Goal: Transaction & Acquisition: Purchase product/service

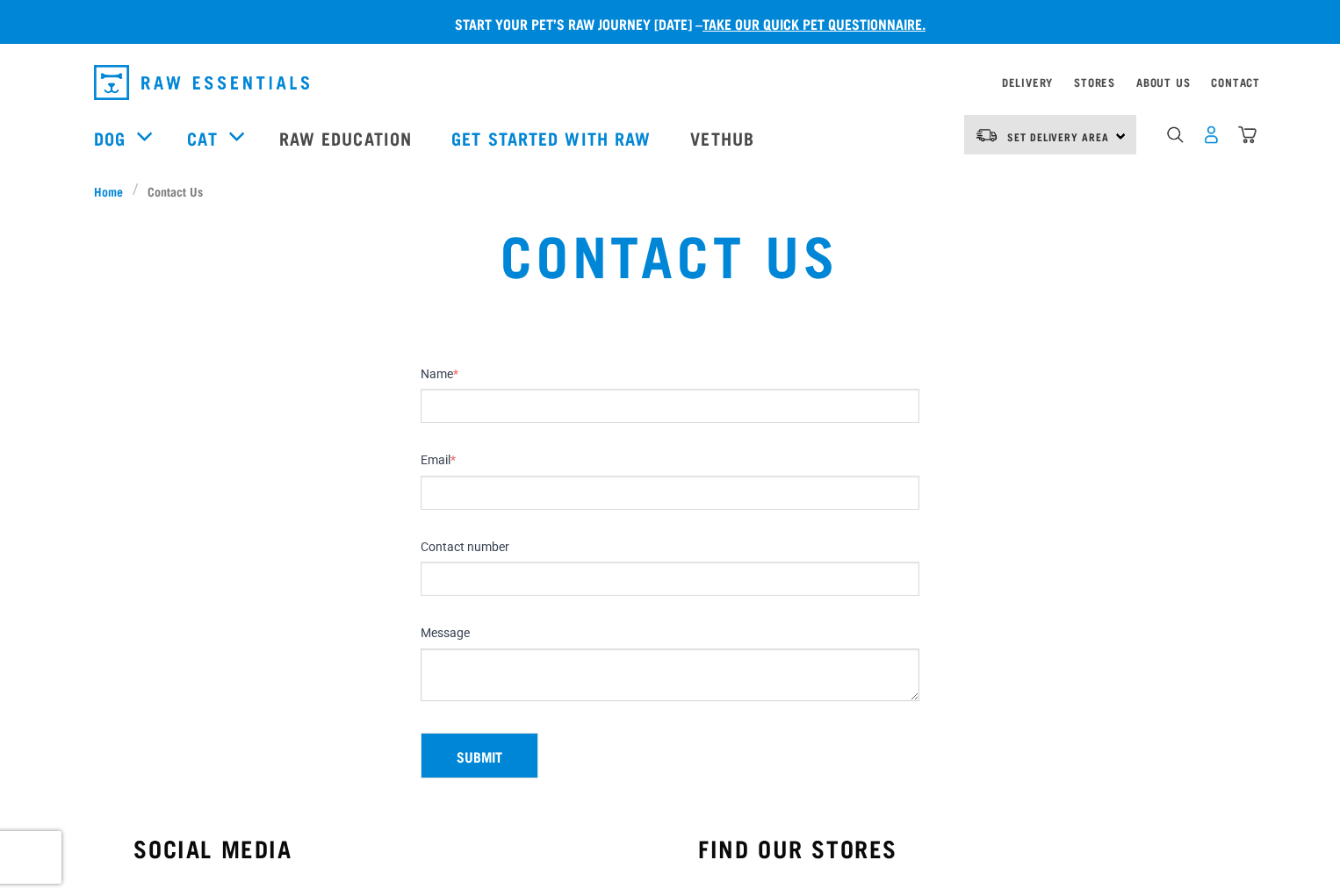
click at [1208, 142] on img "dropdown navigation" at bounding box center [1211, 134] width 19 height 19
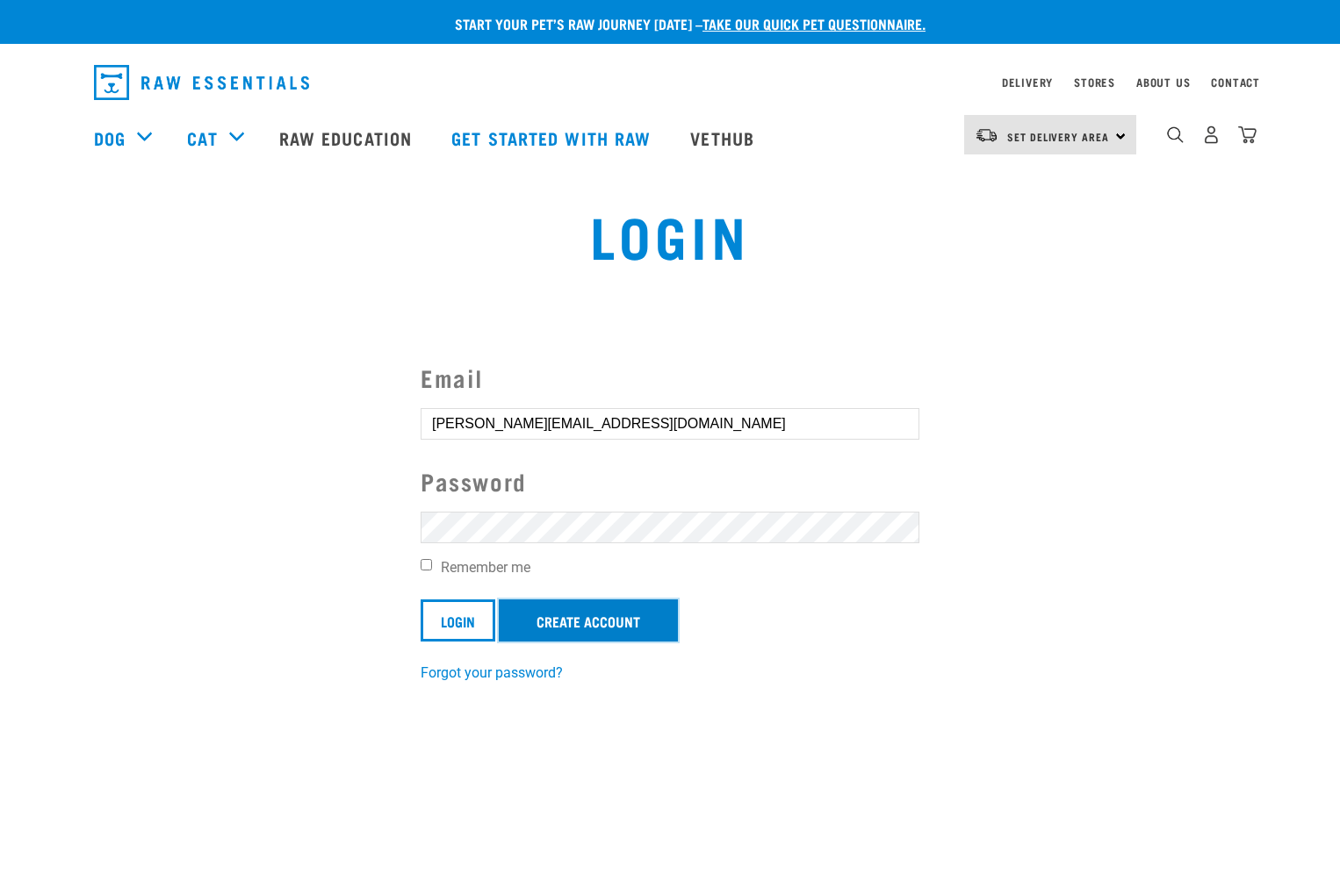
click at [598, 621] on link "Create Account" at bounding box center [587, 620] width 179 height 42
click at [464, 623] on input "Login" at bounding box center [458, 620] width 75 height 42
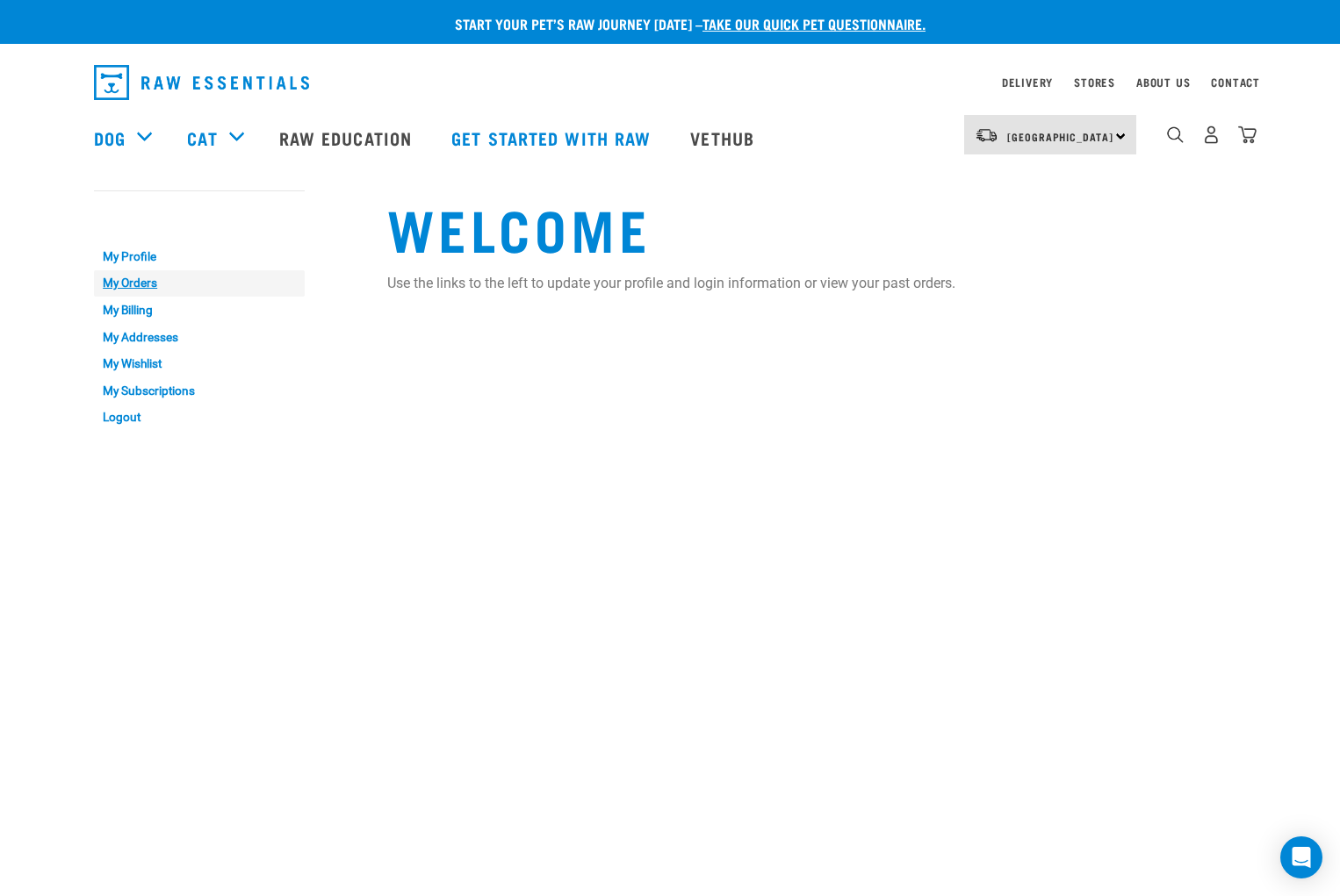
click at [110, 283] on link "My Orders" at bounding box center [199, 284] width 211 height 28
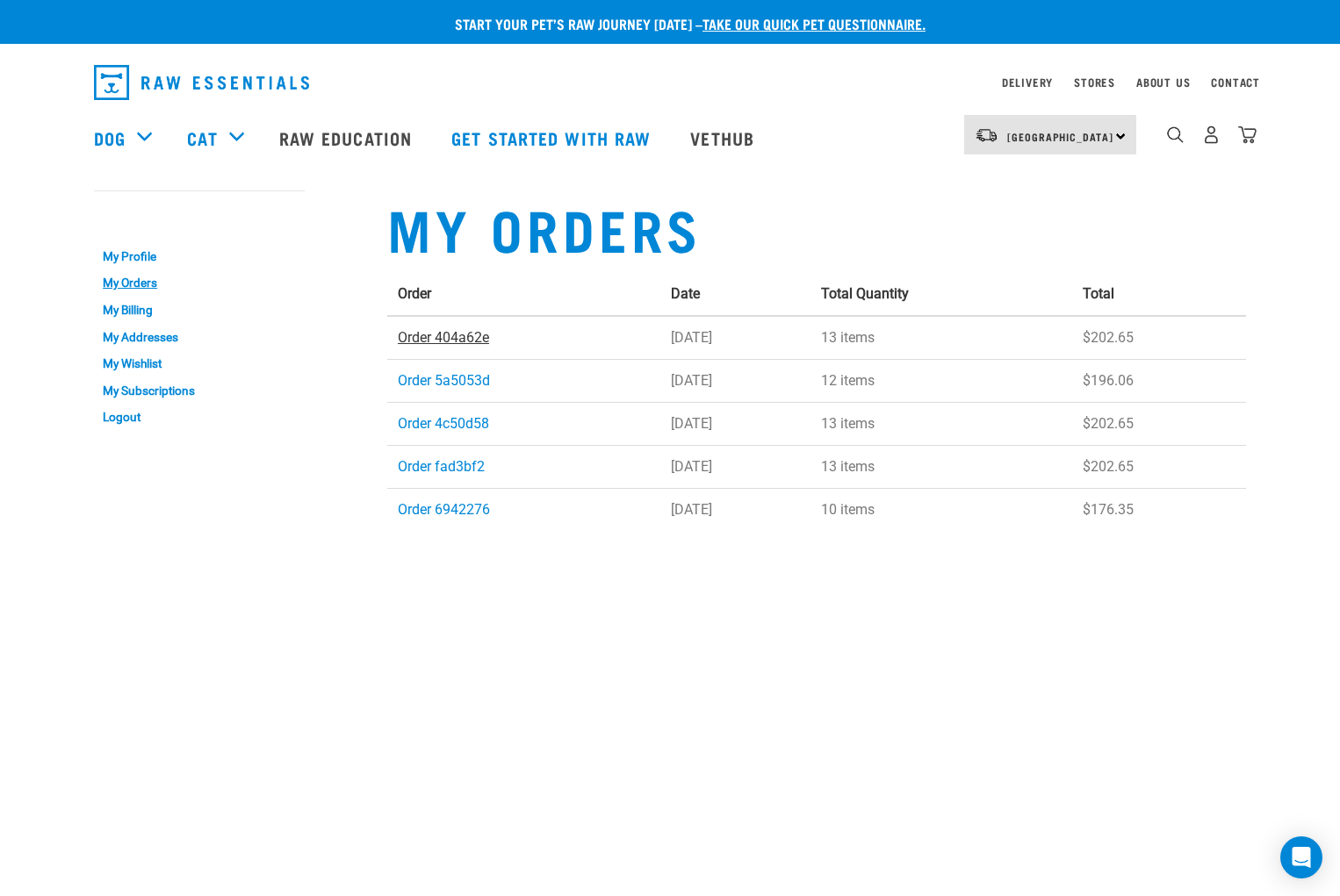
click at [458, 340] on link "Order 404a62e" at bounding box center [443, 337] width 92 height 17
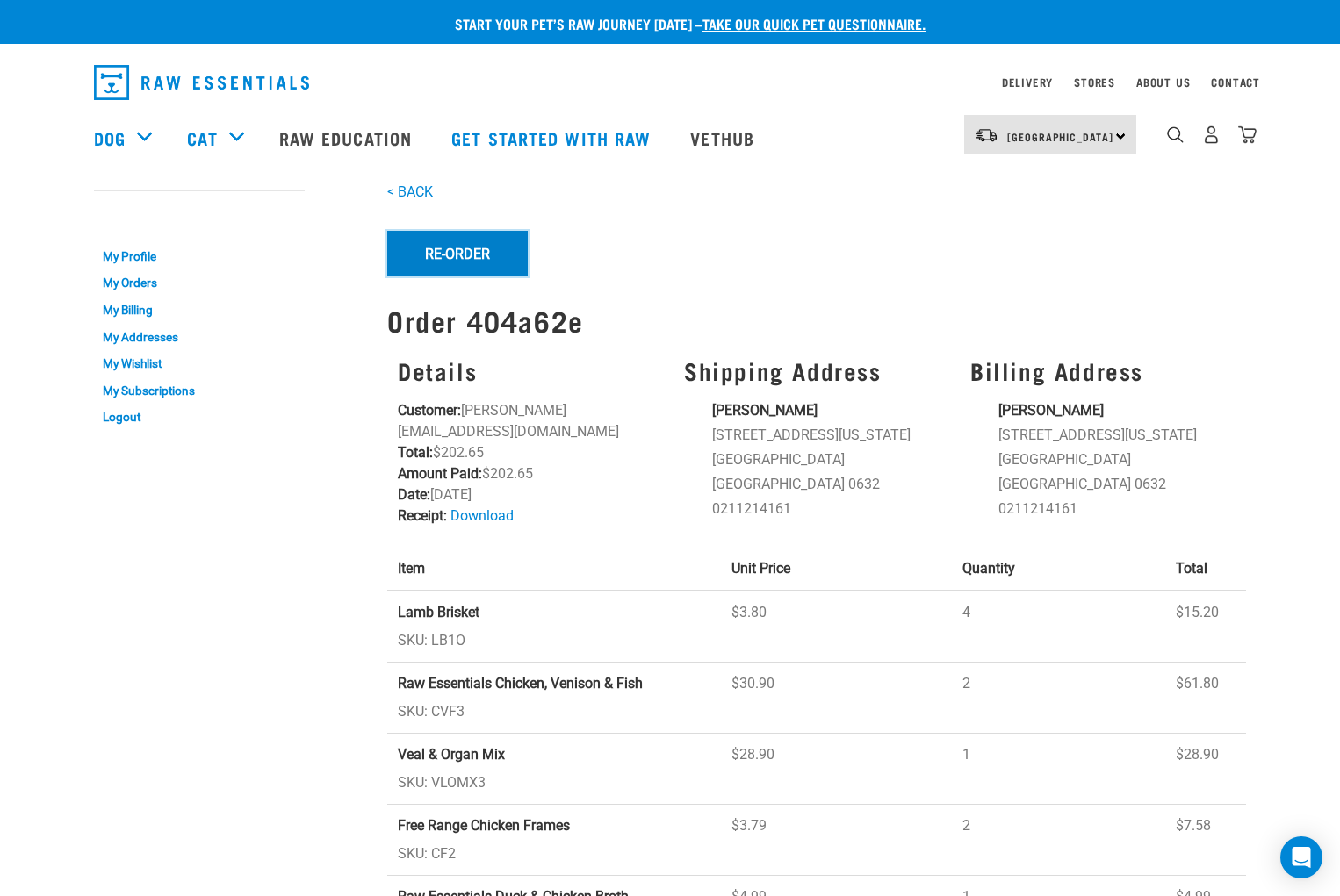
click at [463, 253] on button "Re-Order" at bounding box center [457, 253] width 141 height 45
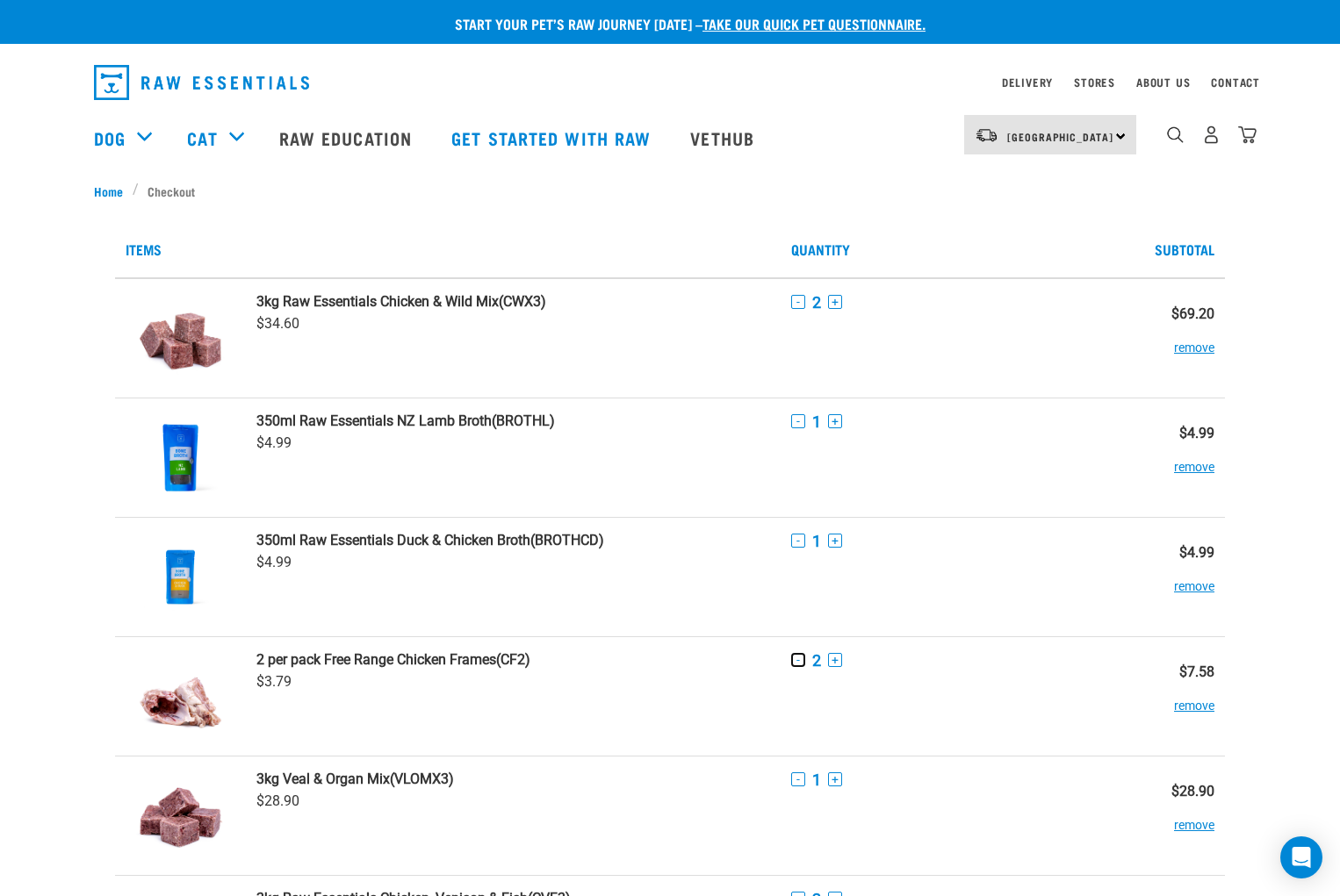
click at [800, 660] on button "-" at bounding box center [798, 660] width 14 height 14
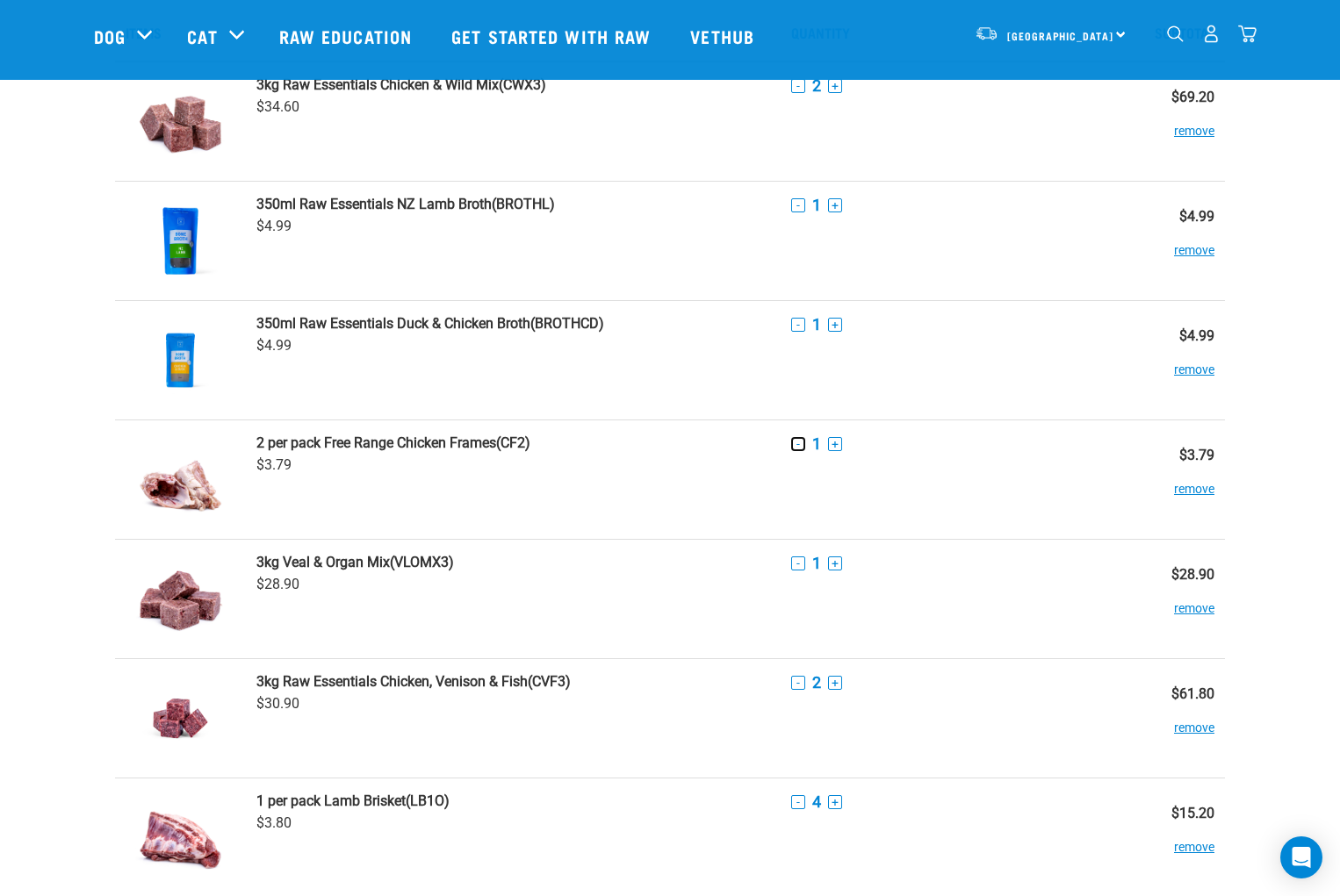
scroll to position [175, 0]
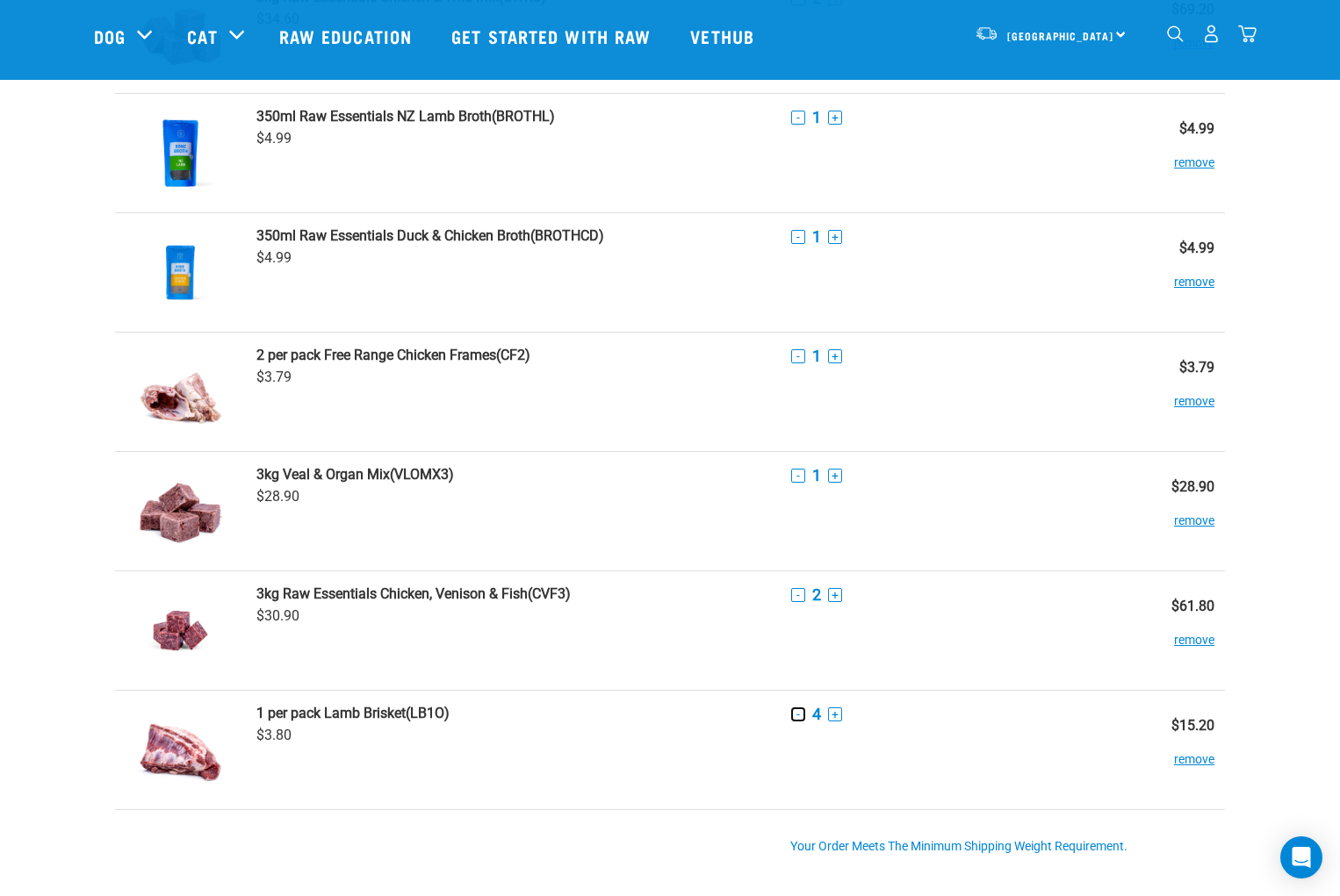
click at [796, 715] on button "-" at bounding box center [798, 714] width 14 height 14
click at [797, 714] on button "-" at bounding box center [798, 714] width 14 height 14
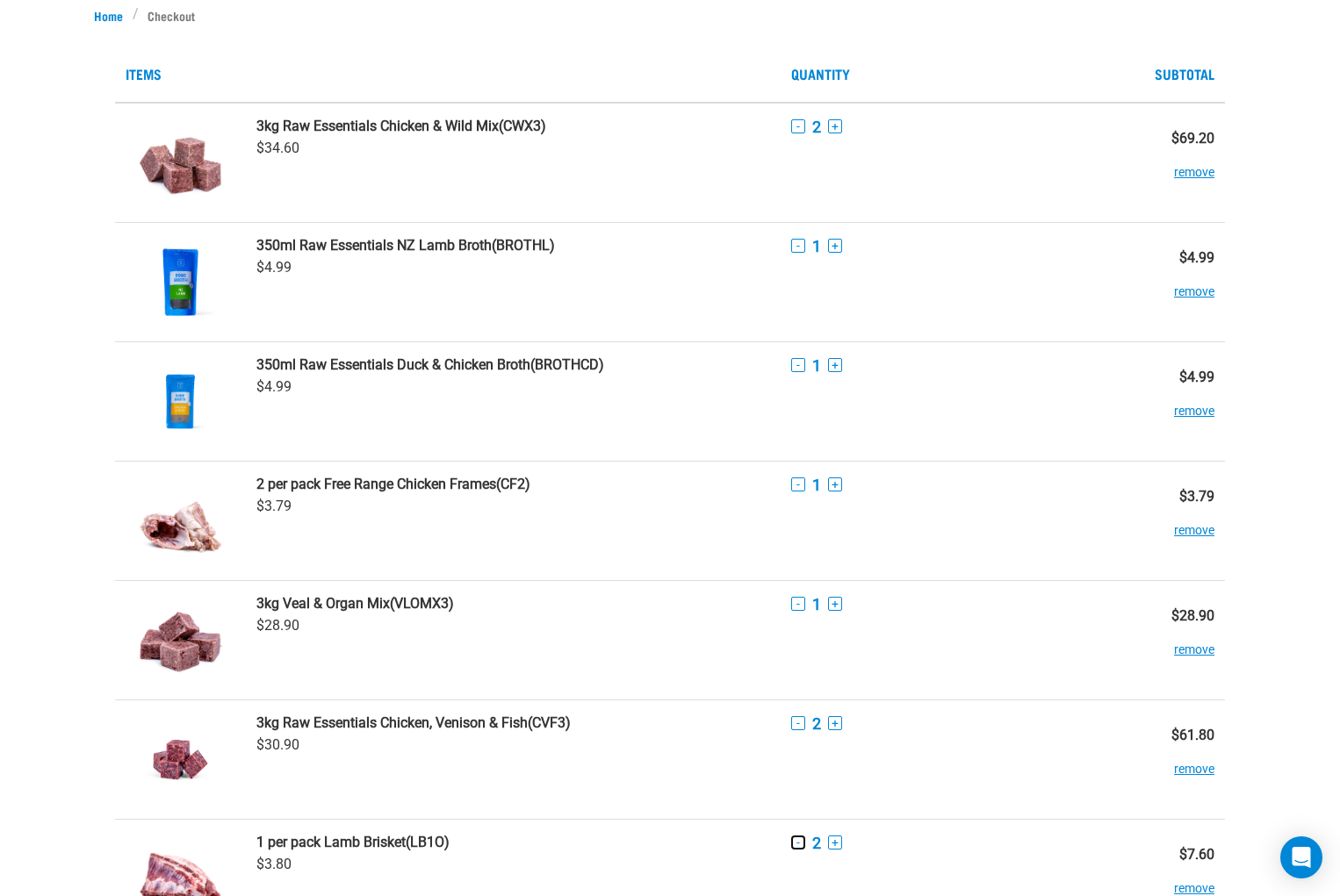
scroll to position [0, 0]
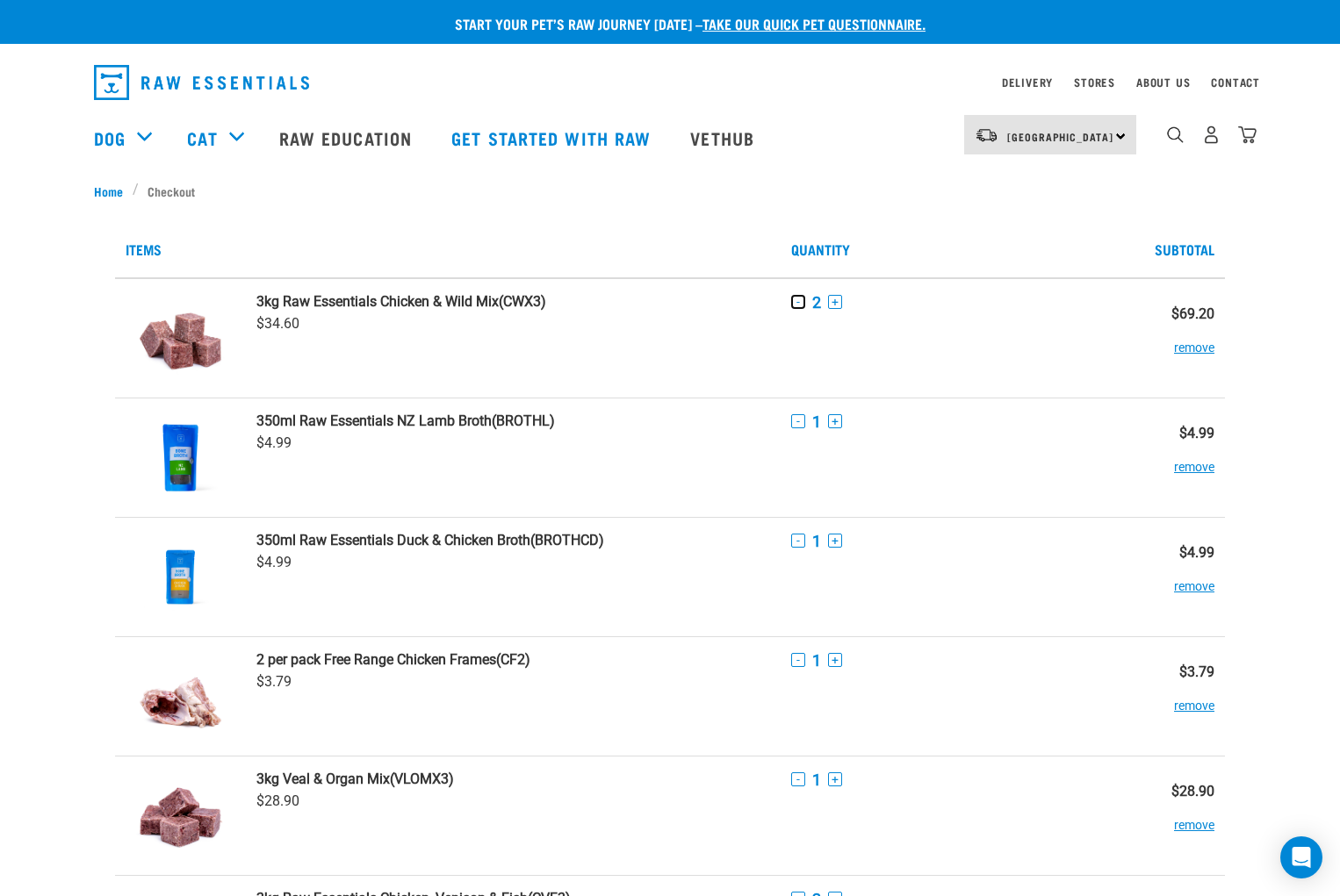
click at [796, 304] on button "-" at bounding box center [798, 303] width 14 height 14
click at [798, 542] on button "-" at bounding box center [798, 541] width 14 height 14
click at [1199, 589] on button "remove" at bounding box center [1193, 577] width 40 height 34
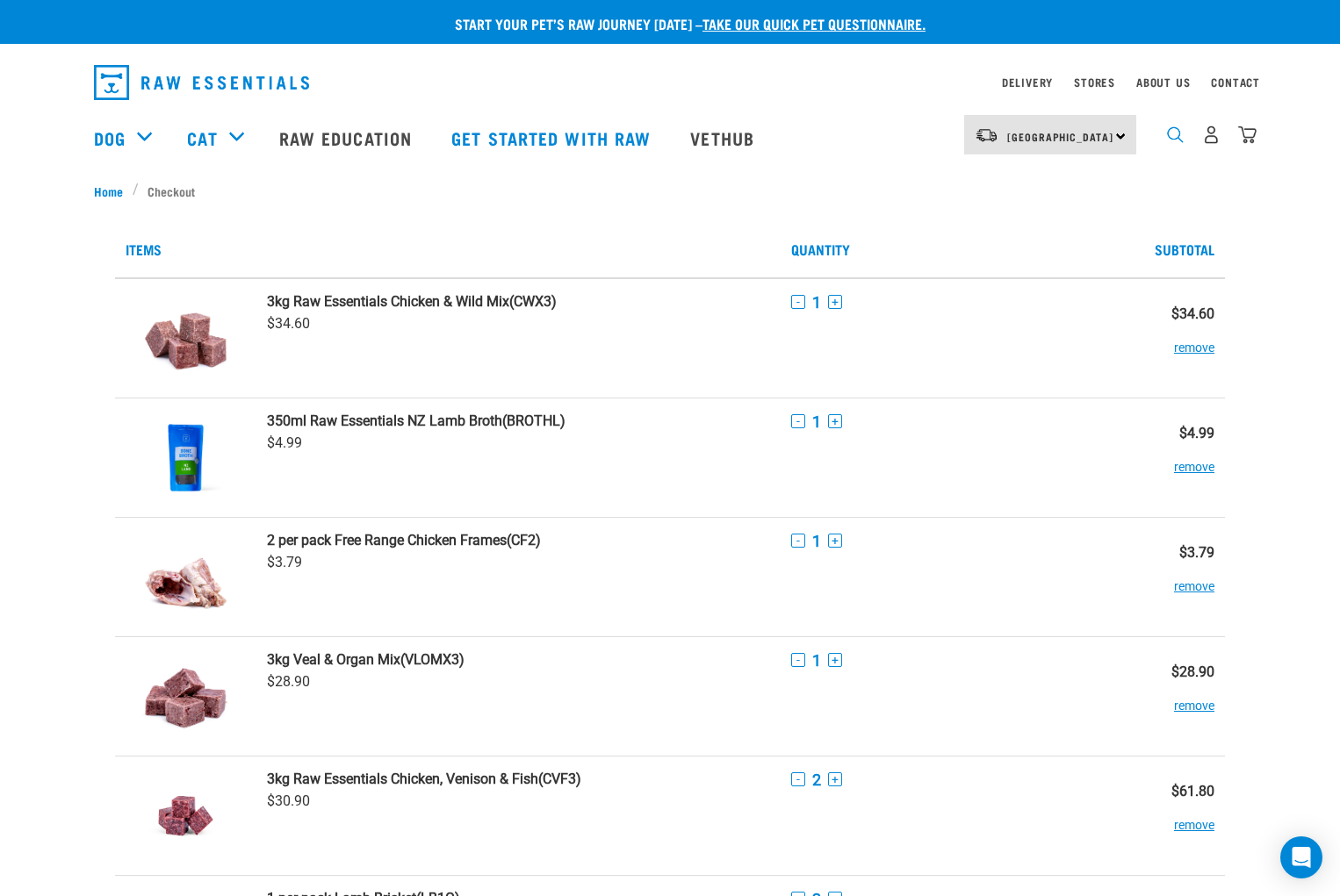
click at [1175, 141] on img "dropdown navigation" at bounding box center [1175, 134] width 17 height 17
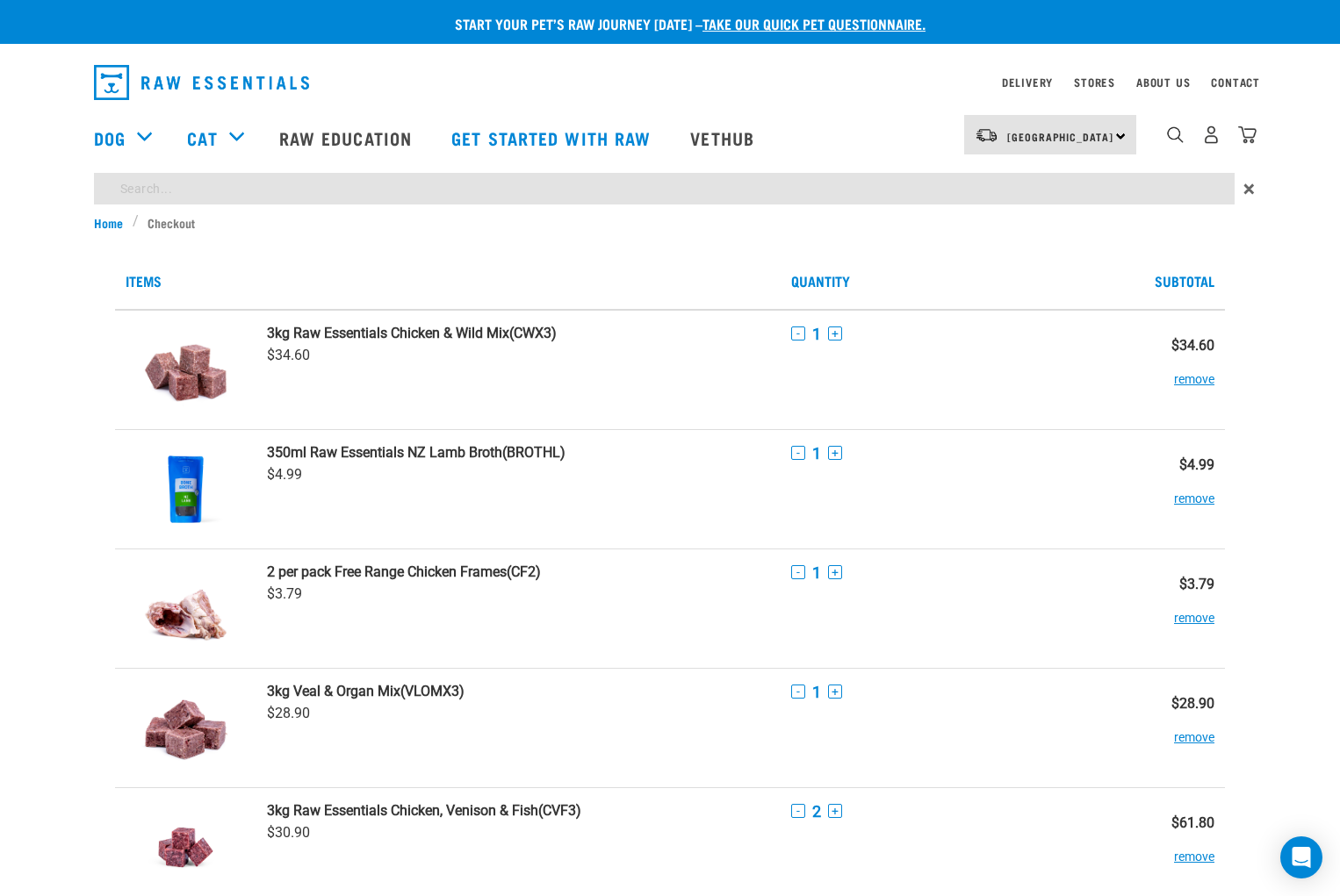
click at [136, 191] on input "search" at bounding box center [665, 189] width 1141 height 32
type input "lamb and salmon"
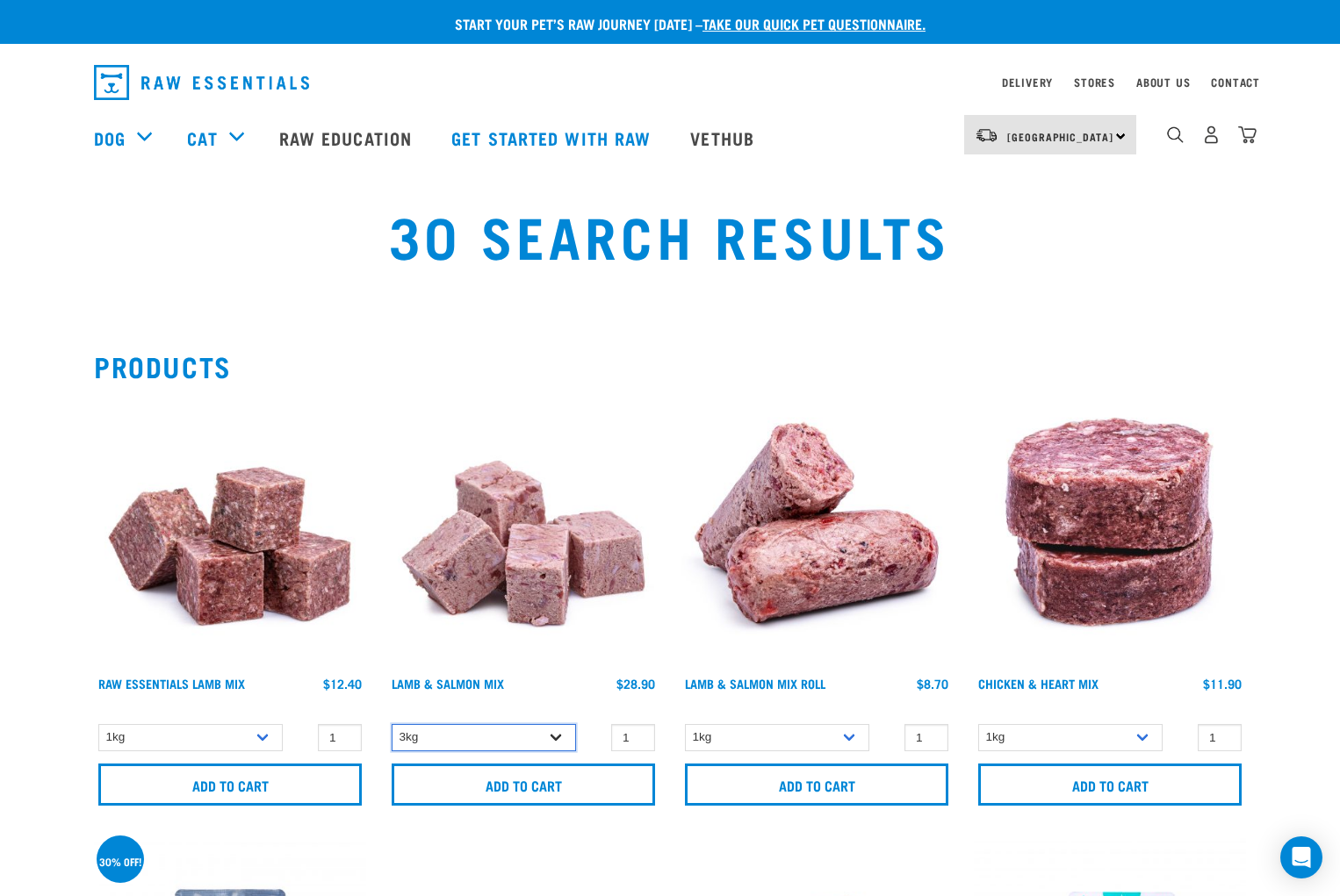
click at [553, 739] on select "3kg" at bounding box center [483, 738] width 184 height 28
click at [392, 724] on select "3kg" at bounding box center [483, 738] width 184 height 28
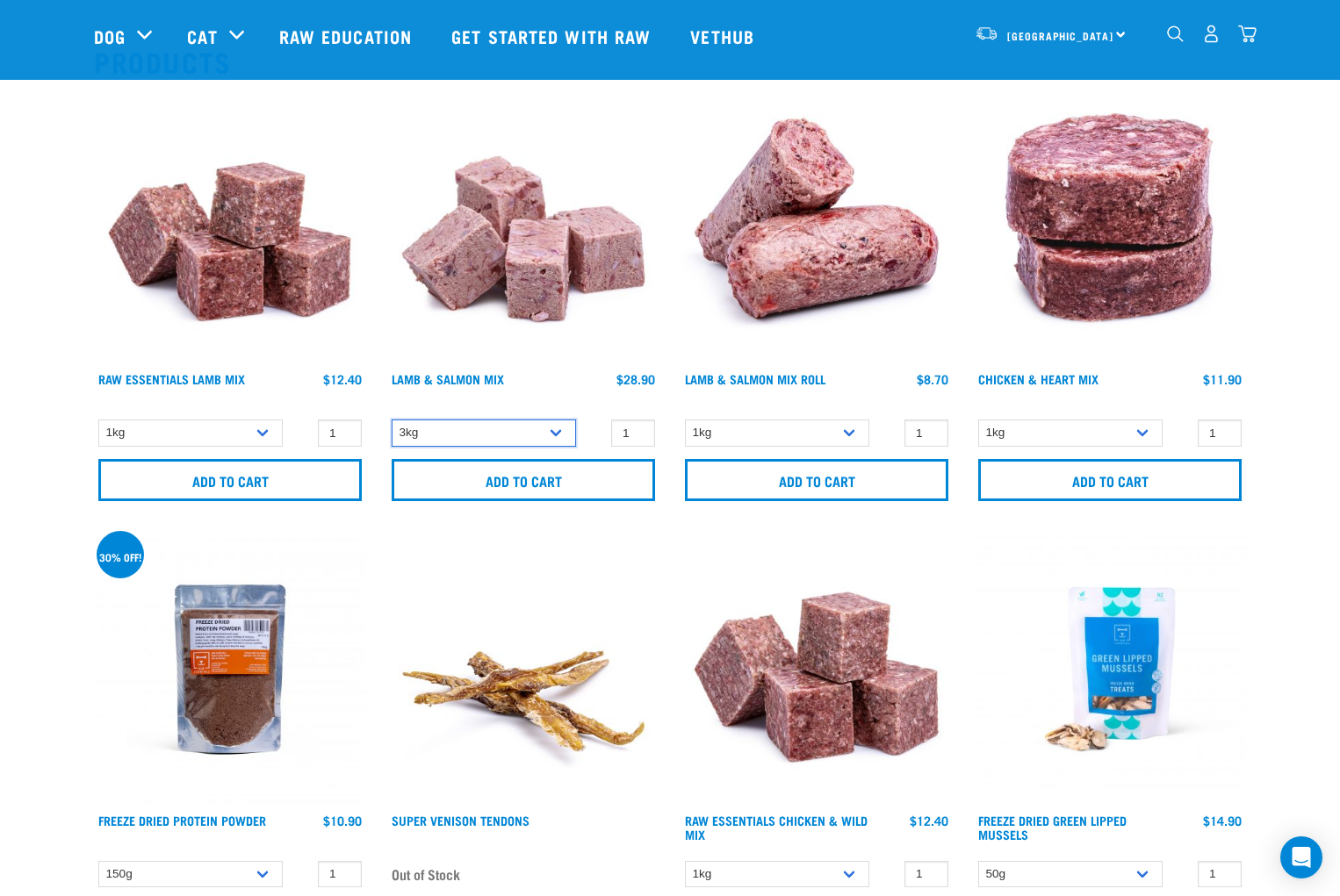
scroll to position [88, 0]
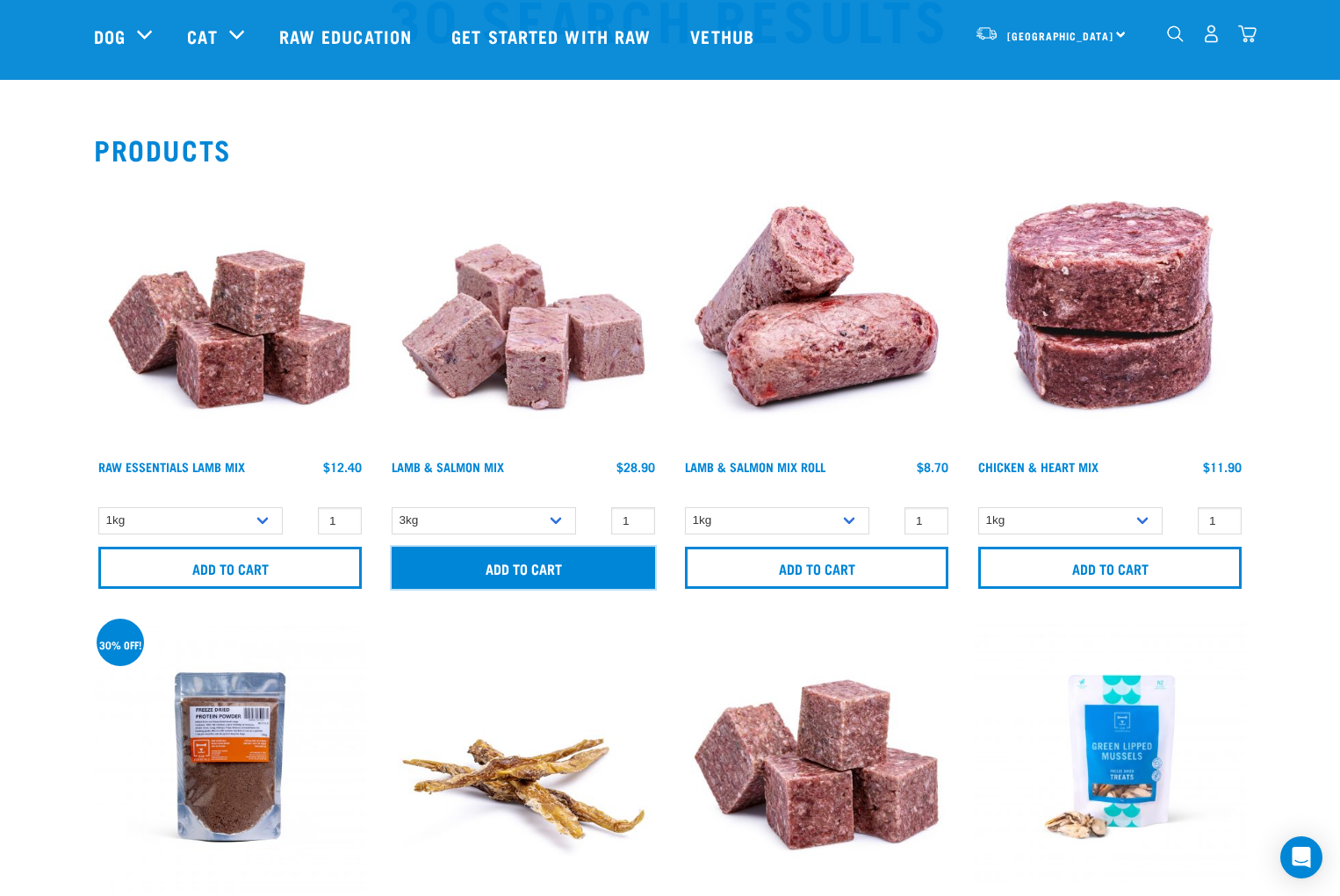
click at [520, 576] on input "Add to cart" at bounding box center [523, 568] width 263 height 42
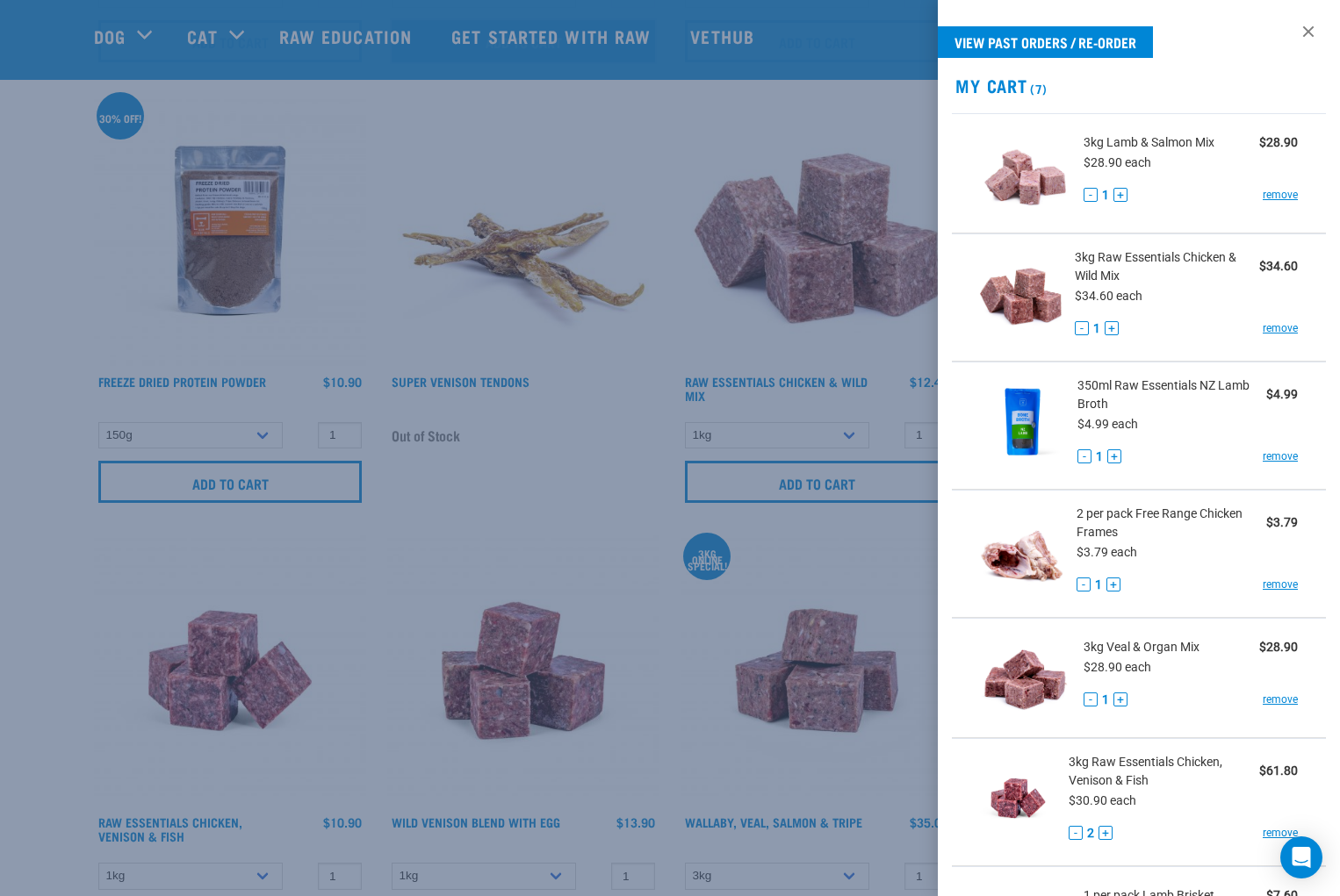
scroll to position [702, 0]
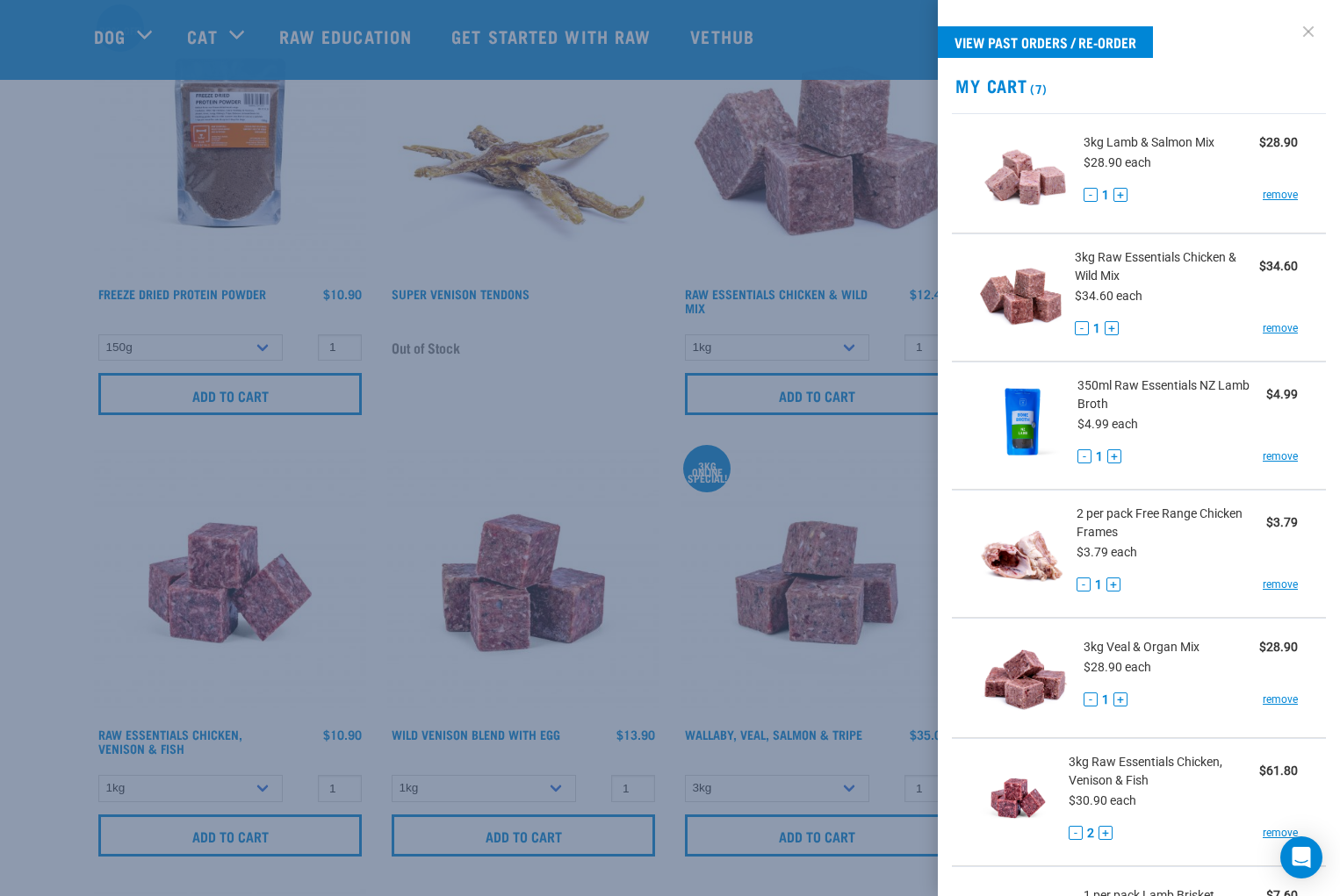
click at [1298, 24] on link at bounding box center [1308, 32] width 28 height 28
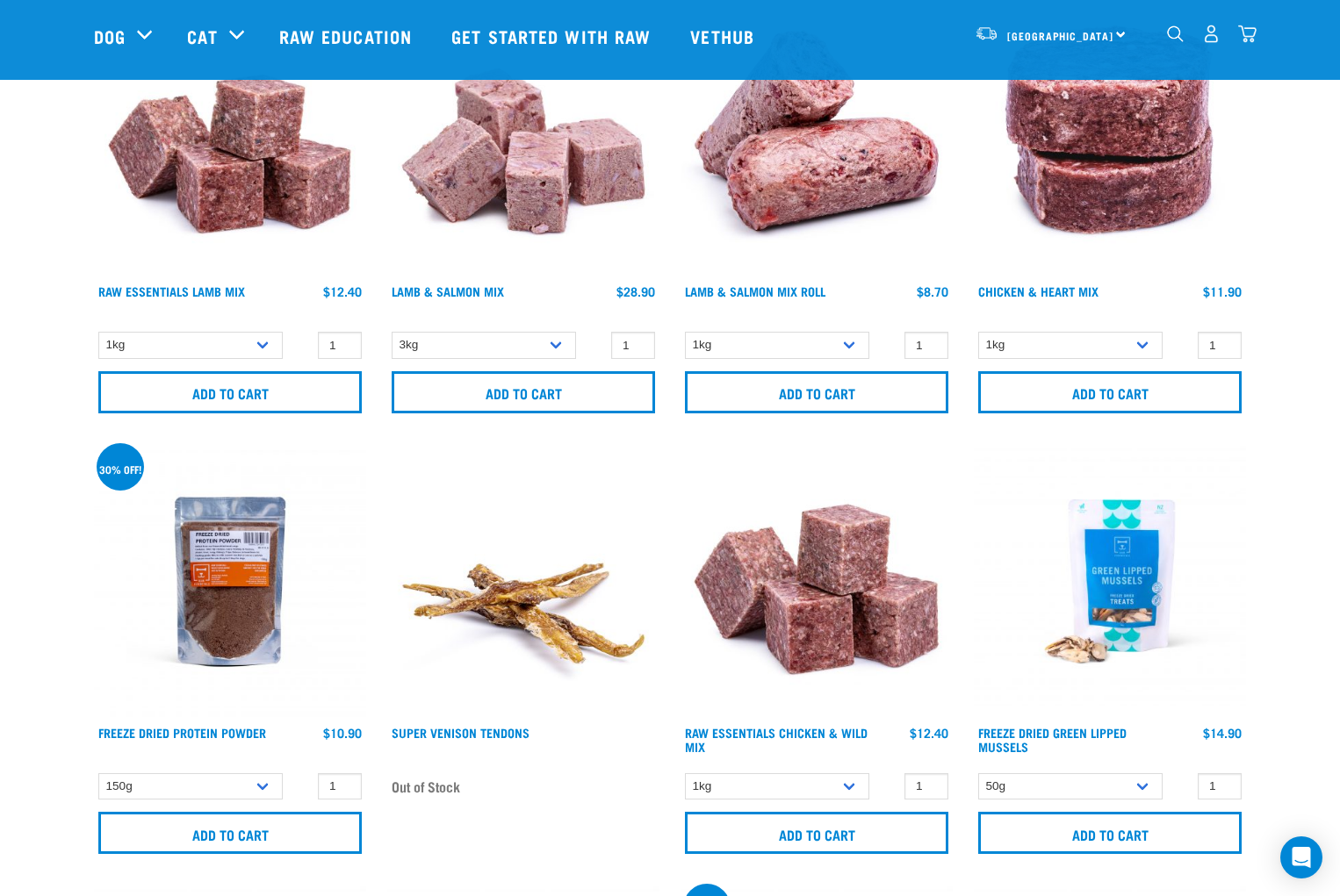
scroll to position [0, 0]
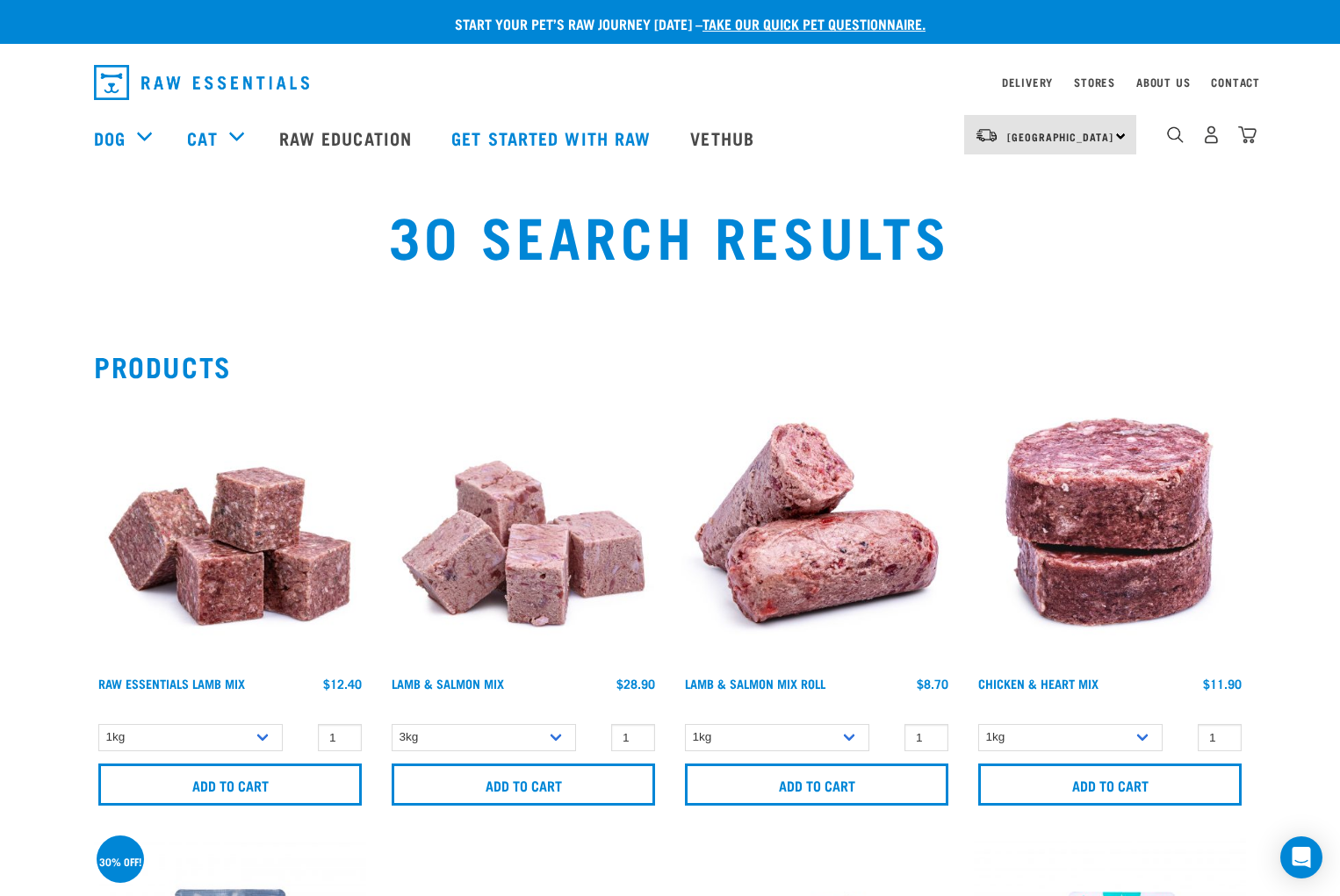
drag, startPoint x: 1246, startPoint y: 134, endPoint x: 1239, endPoint y: 152, distance: 19.3
click at [1246, 134] on img "dropdown navigation" at bounding box center [1247, 134] width 19 height 19
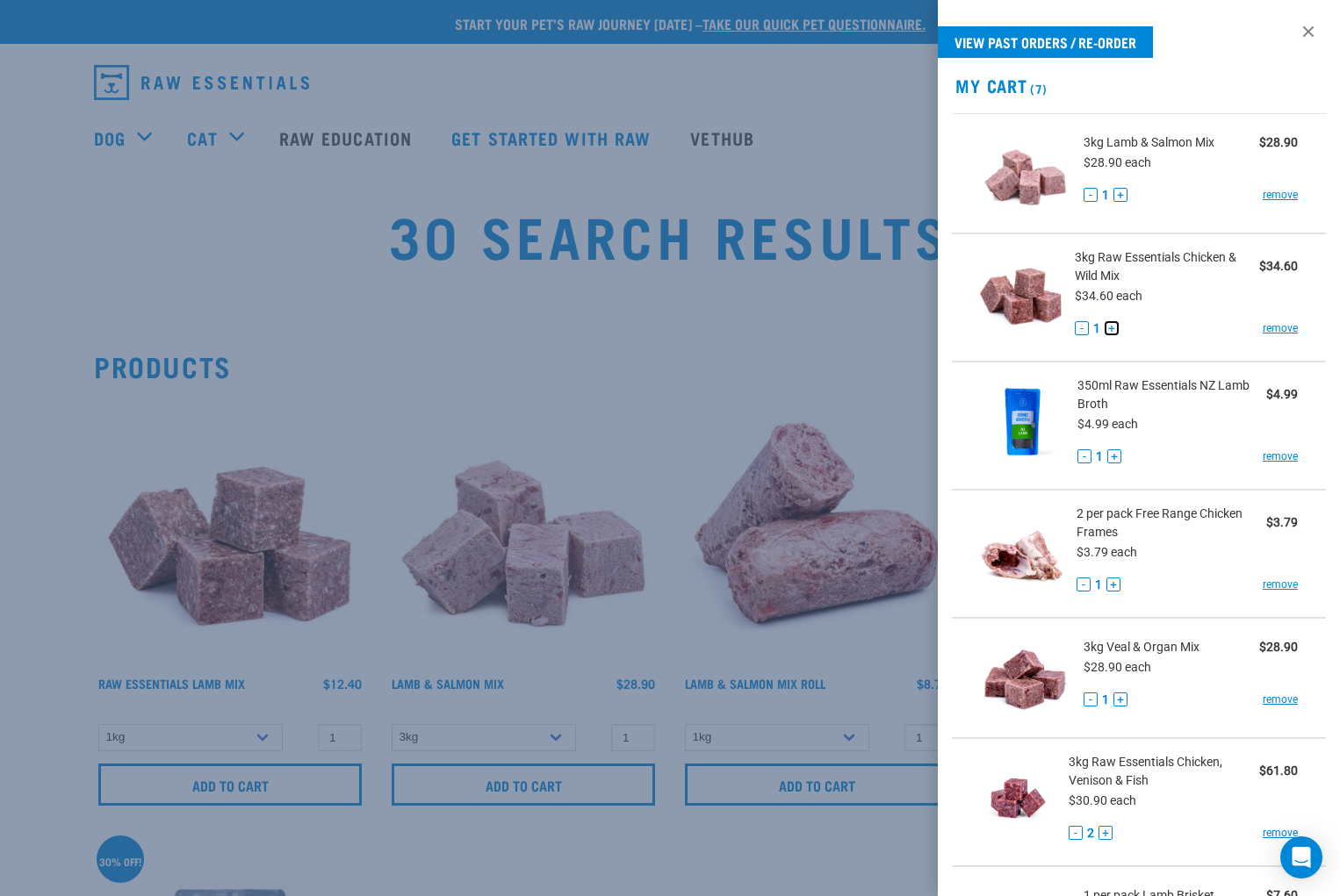
click at [1105, 327] on button "+" at bounding box center [1111, 328] width 14 height 14
click at [1070, 834] on button "-" at bounding box center [1076, 833] width 14 height 14
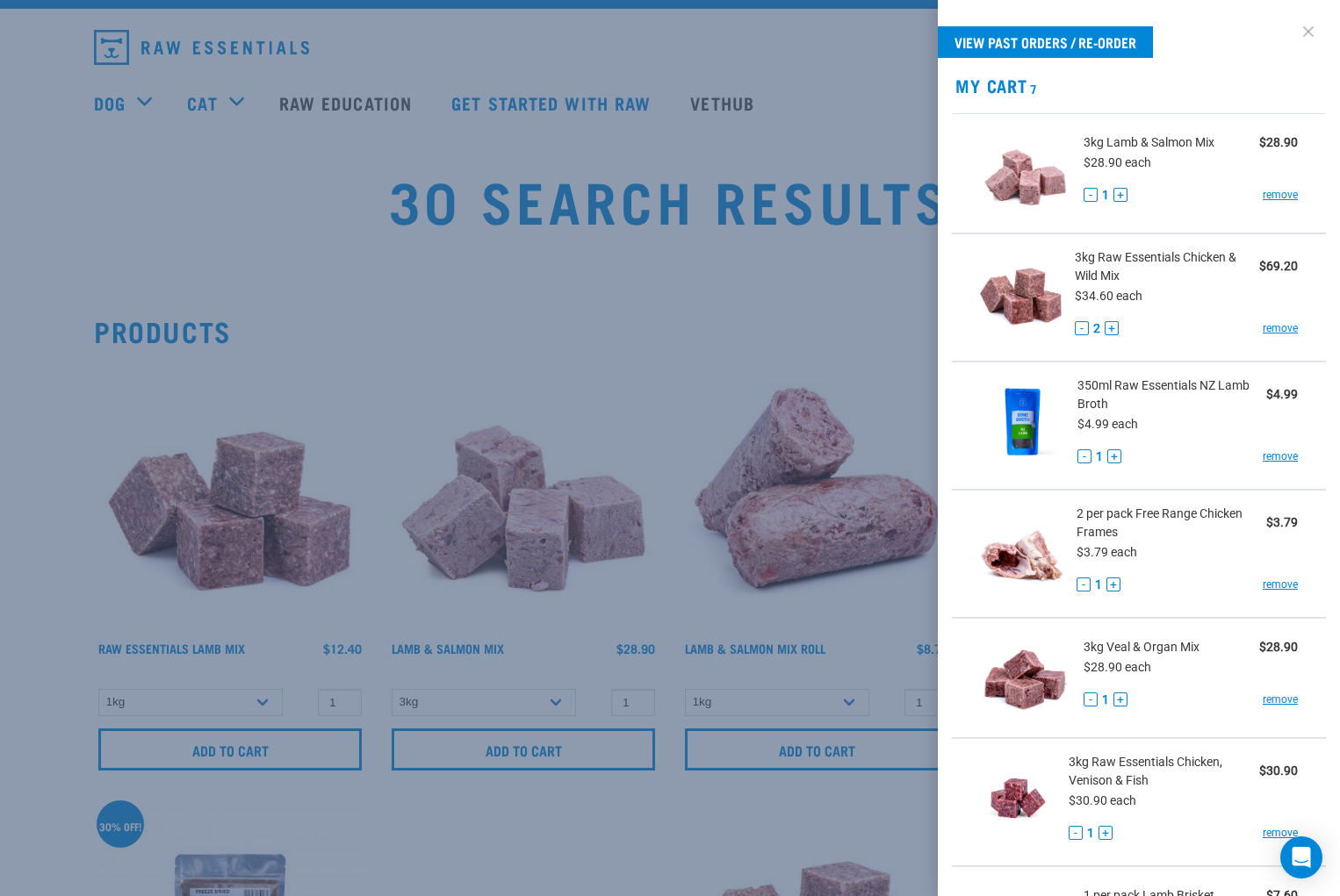
click at [1294, 33] on link at bounding box center [1308, 32] width 28 height 28
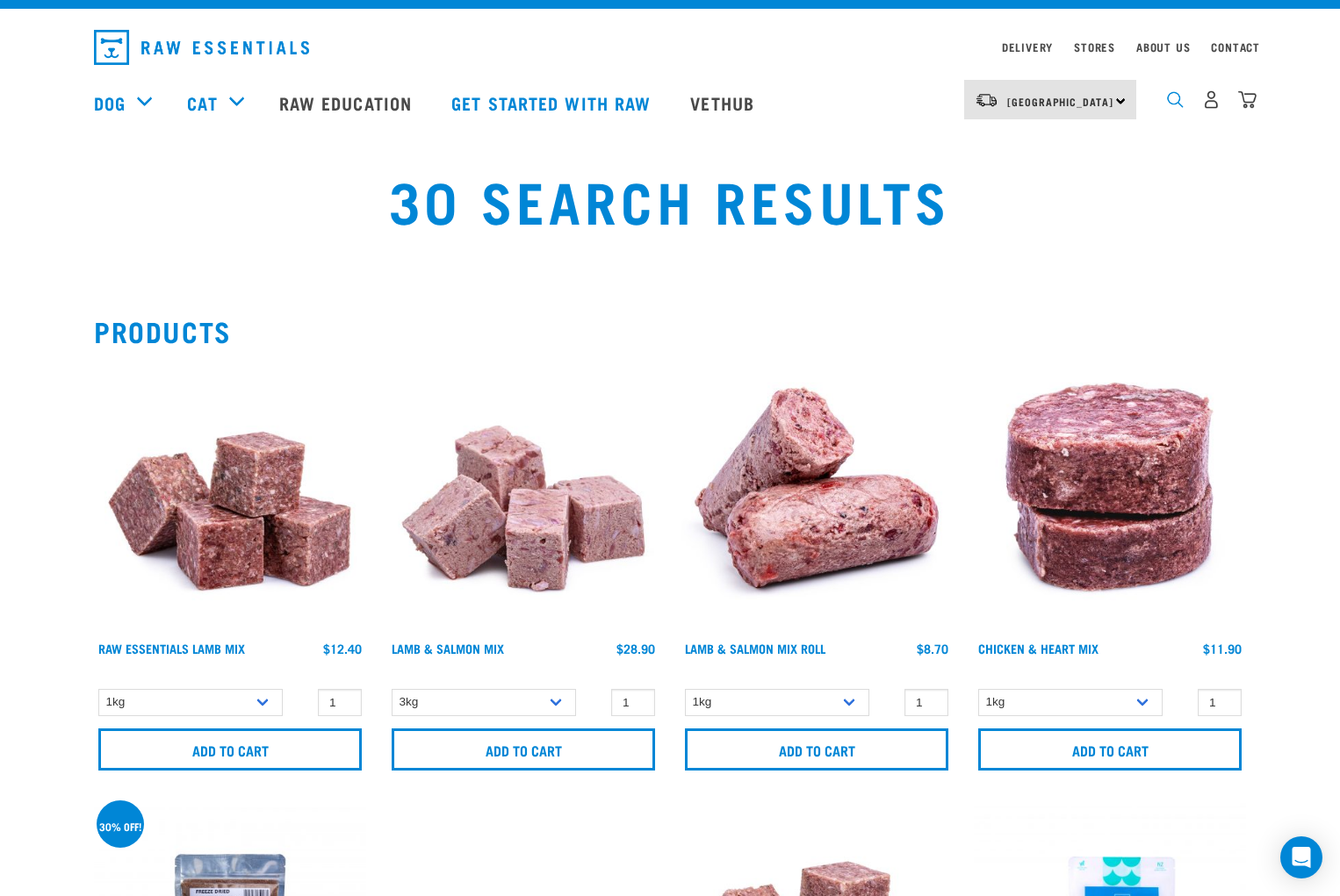
click at [1171, 108] on img "dropdown navigation" at bounding box center [1175, 100] width 17 height 17
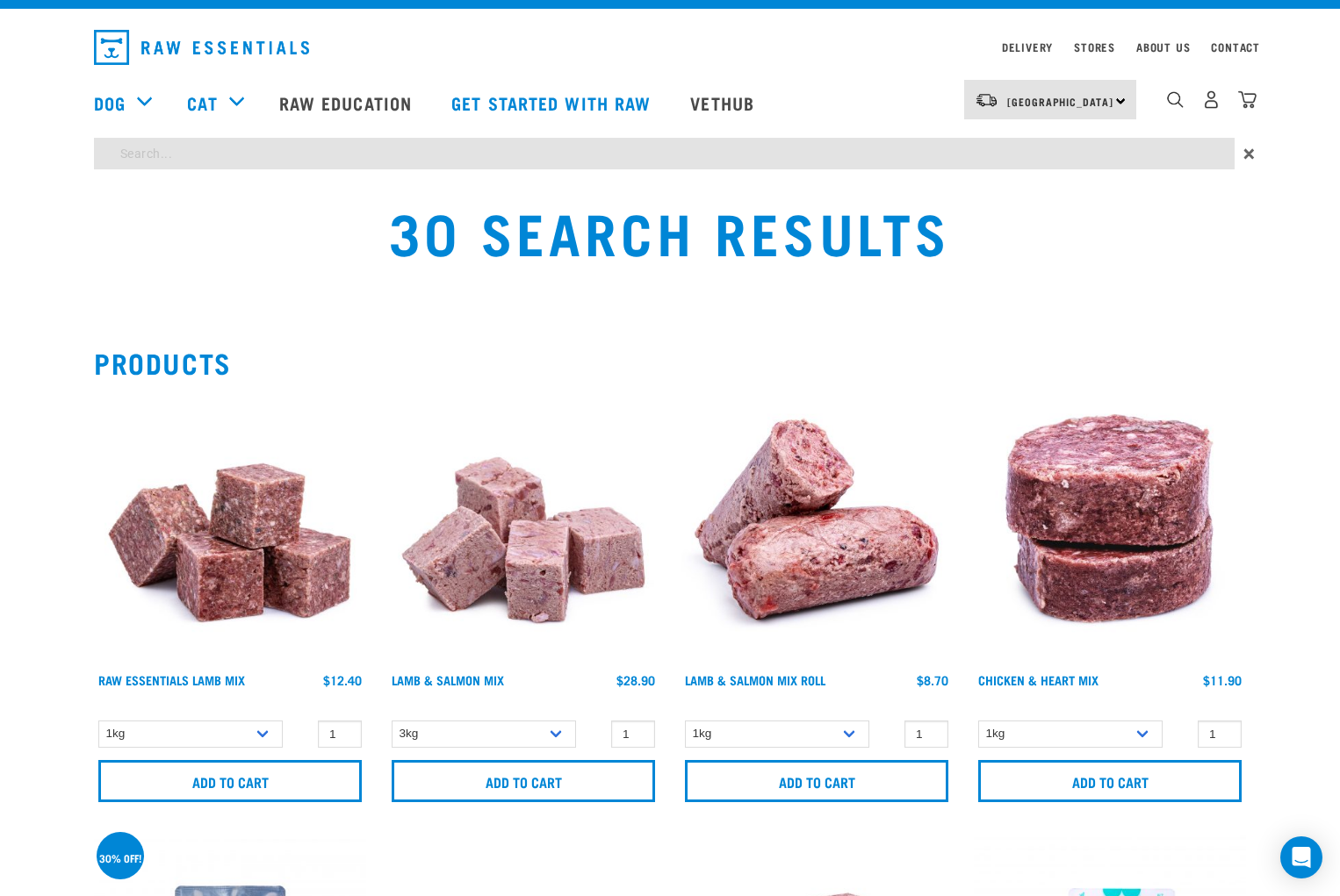
click at [109, 156] on input "search" at bounding box center [665, 154] width 1141 height 32
type input "pilchards"
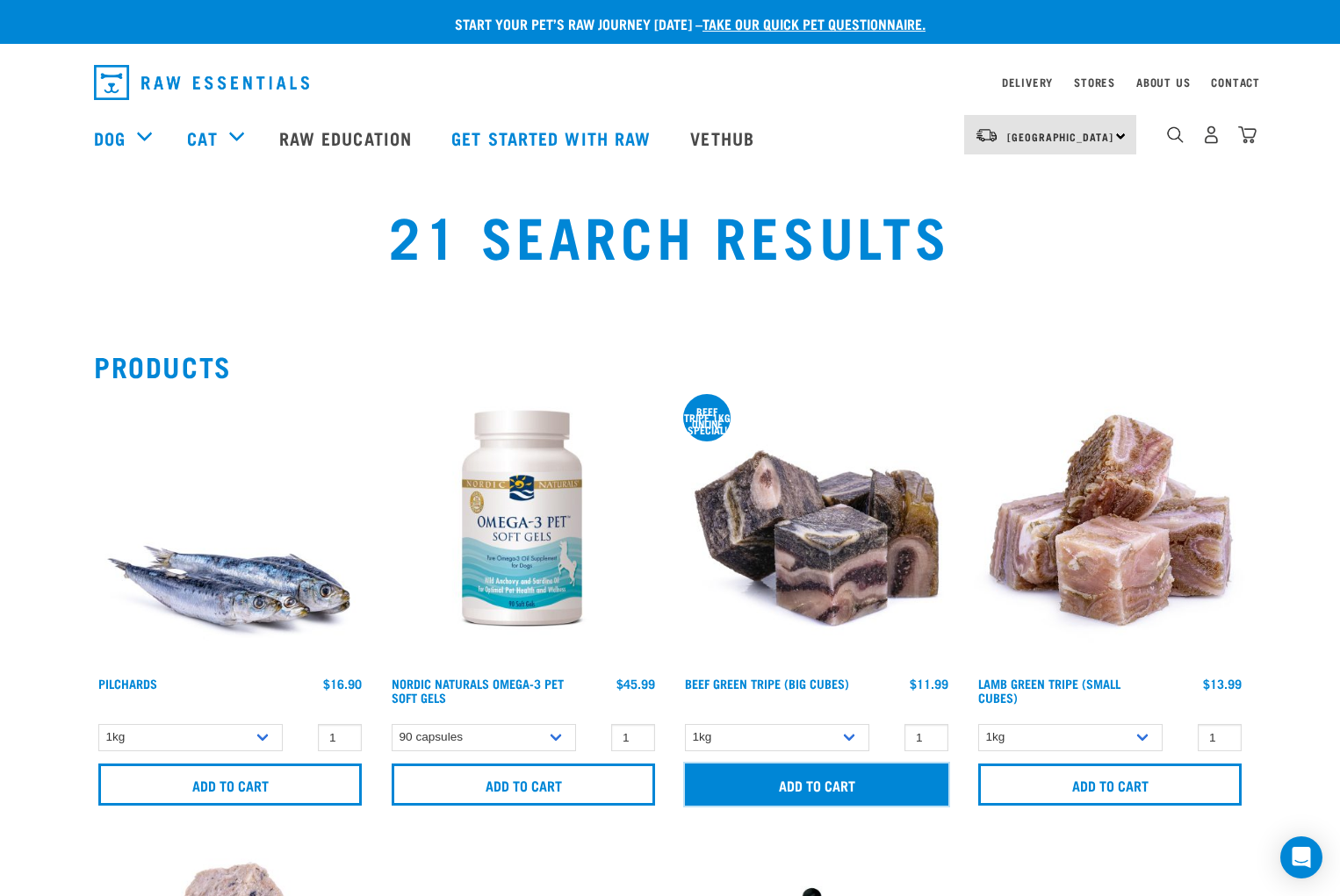
click at [803, 796] on input "Add to cart" at bounding box center [817, 784] width 263 height 42
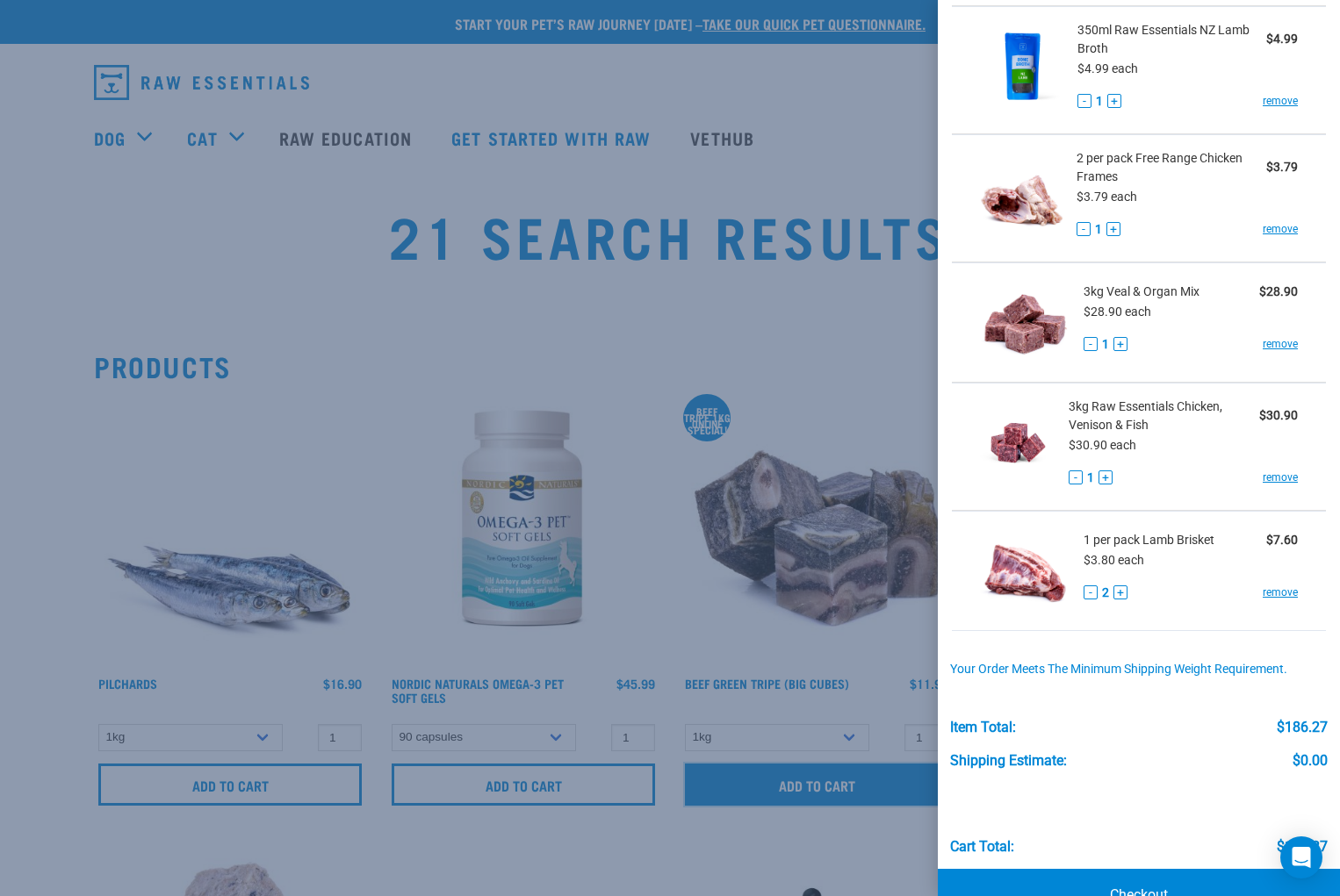
scroll to position [530, 0]
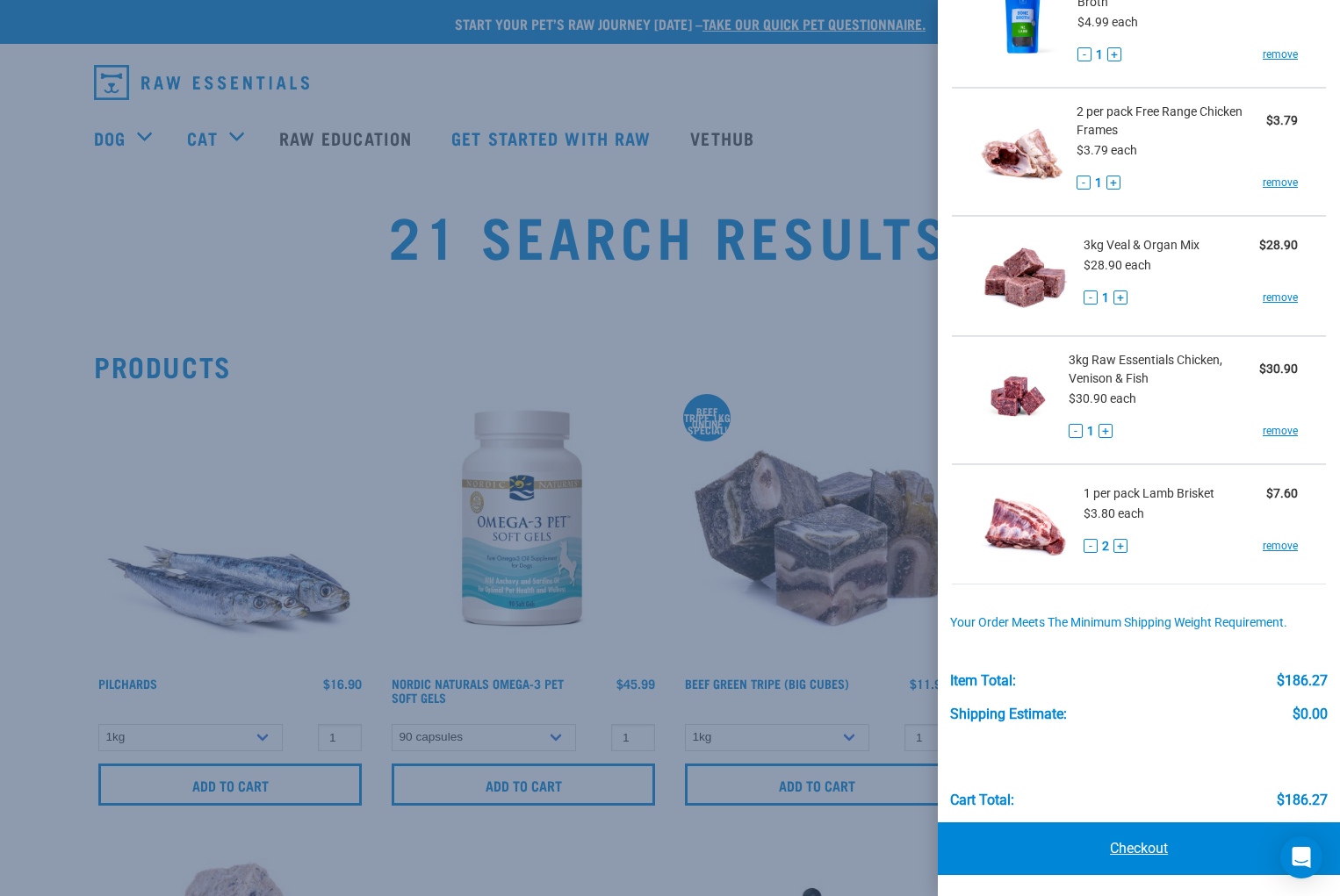
click at [1146, 848] on link "Checkout" at bounding box center [1139, 848] width 402 height 52
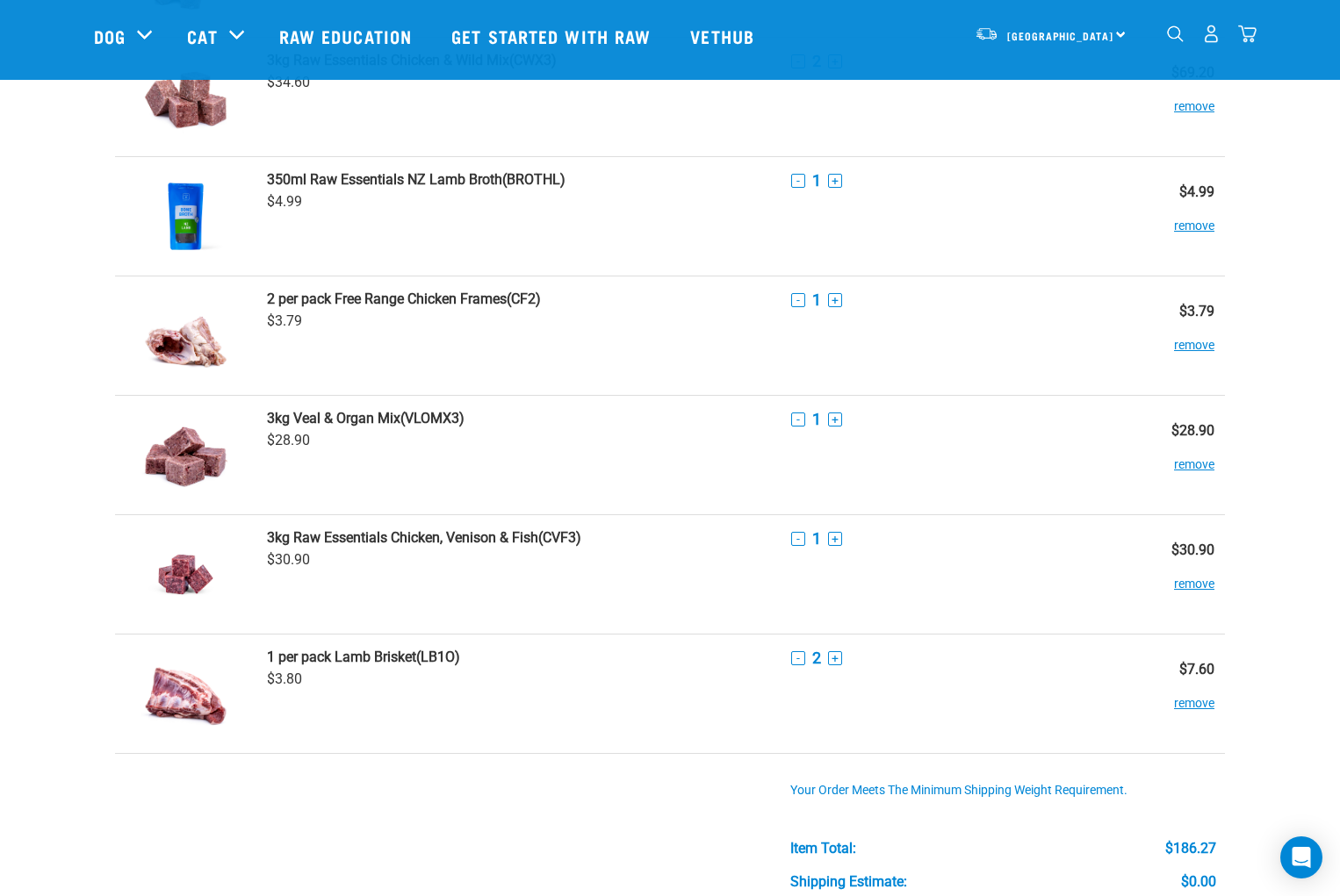
scroll to position [615, 0]
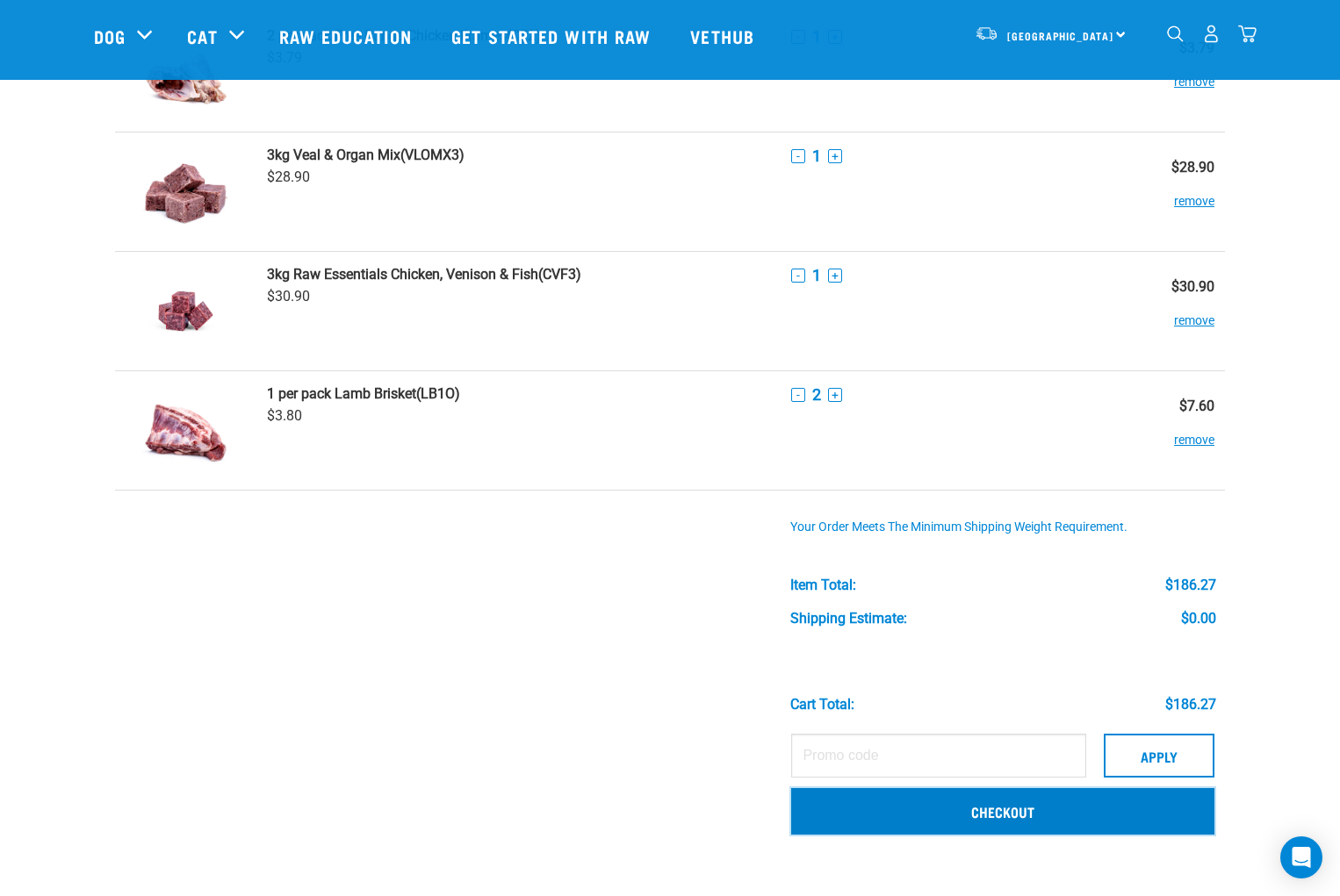
click at [989, 811] on link "Checkout" at bounding box center [1003, 811] width 424 height 45
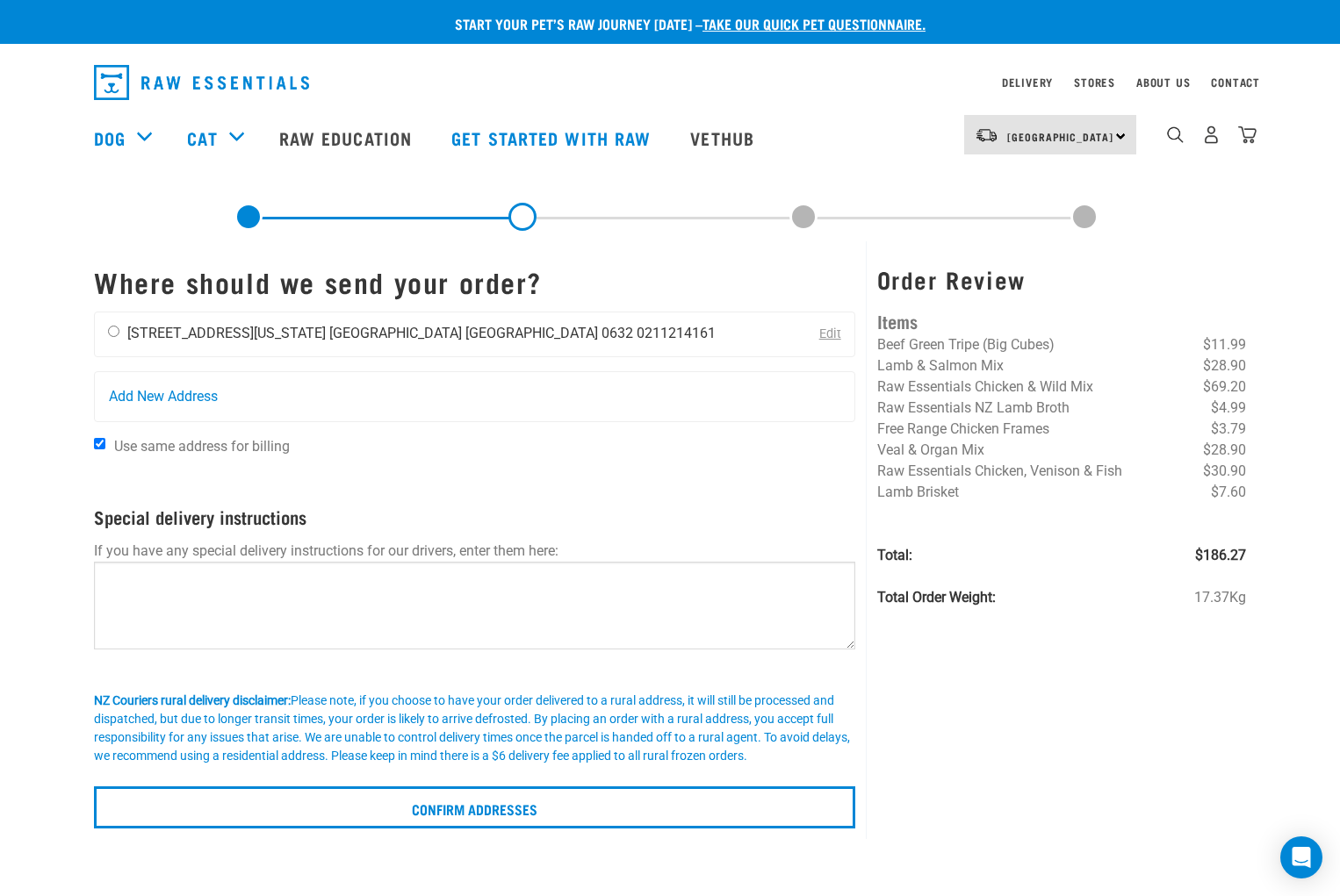
click at [113, 331] on input "radio" at bounding box center [113, 331] width 12 height 12
radio input "true"
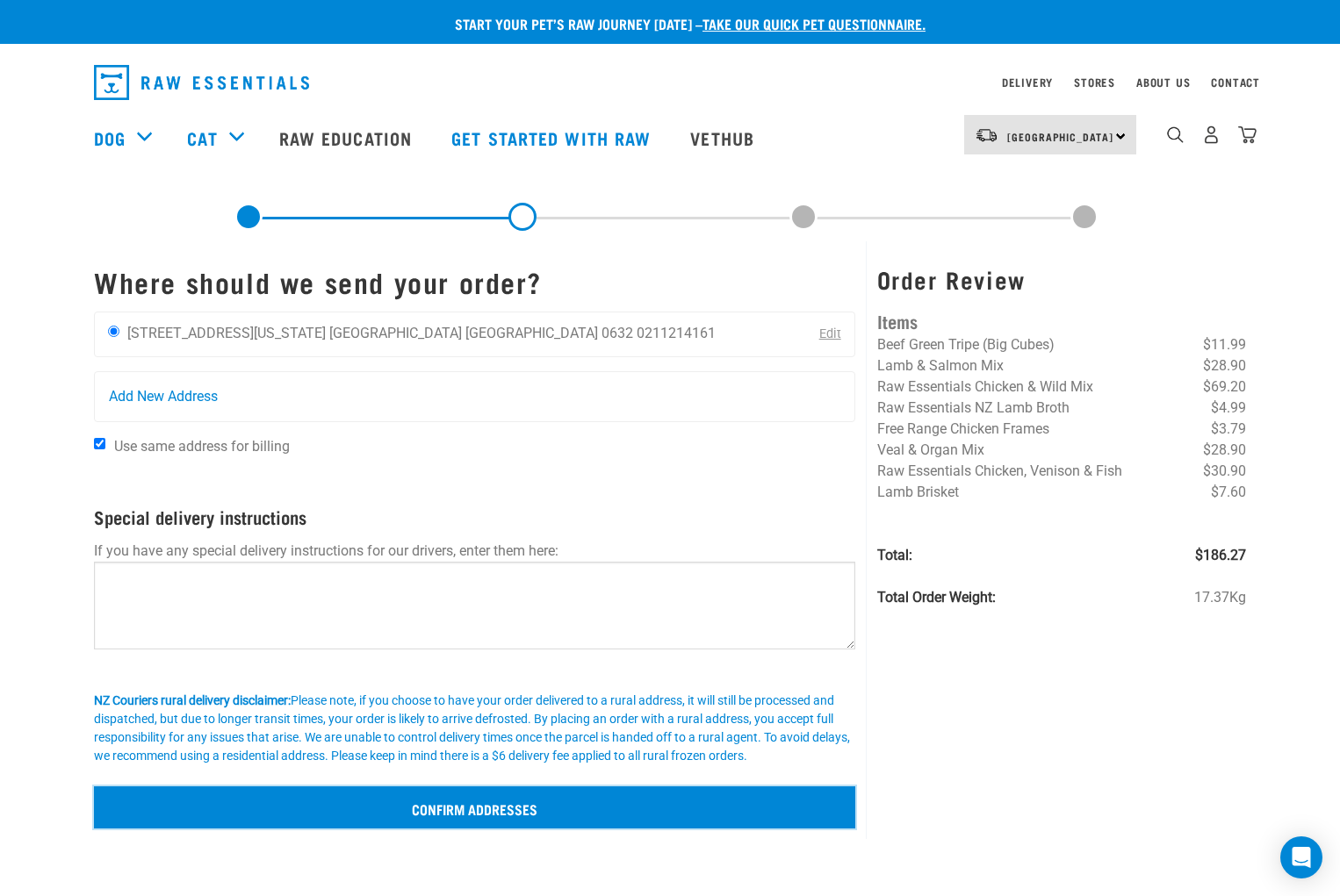
click at [467, 808] on input "Confirm addresses" at bounding box center [474, 807] width 761 height 42
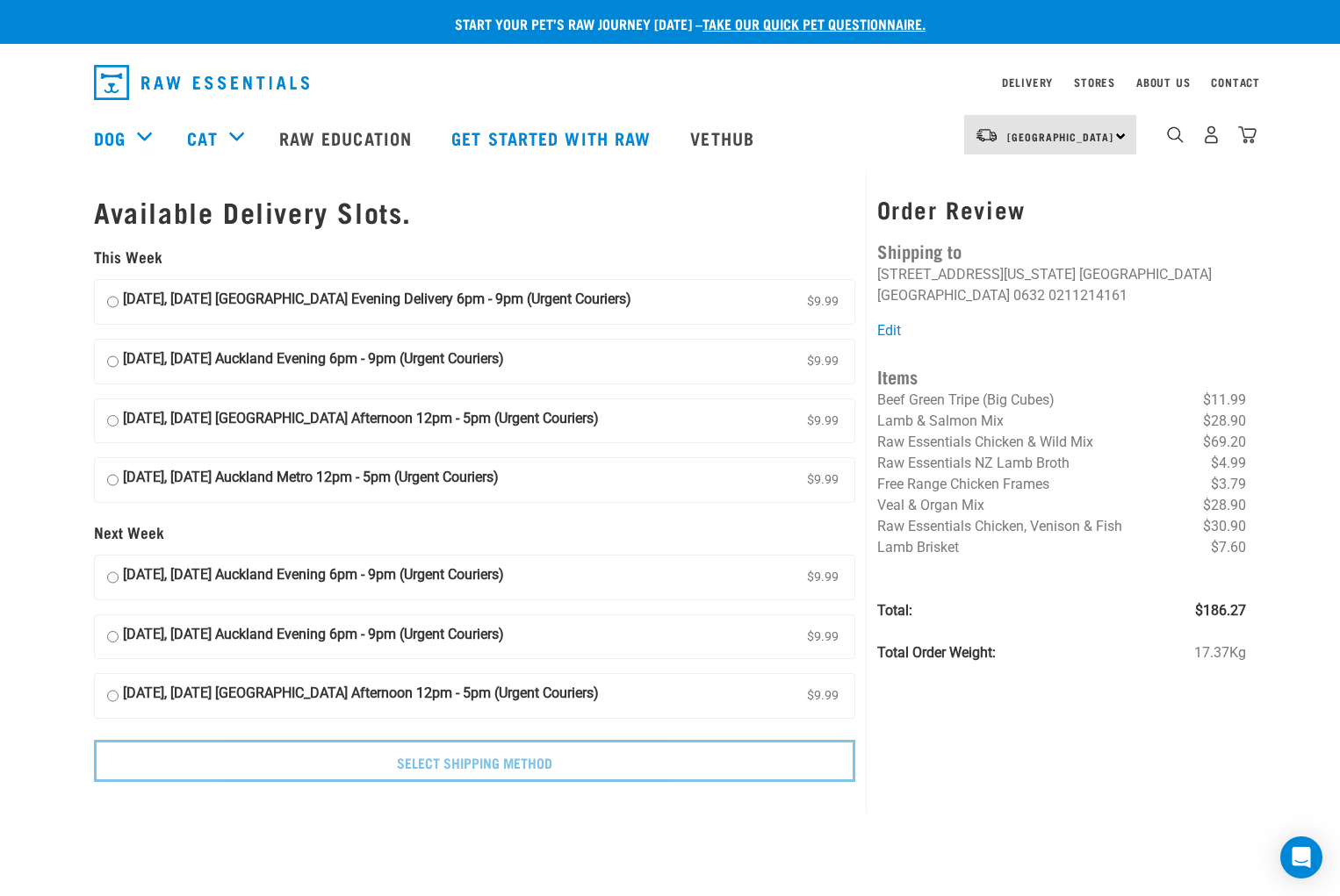
click at [112, 363] on input "[DATE], [DATE] Auckland Evening 6pm - 9pm (Urgent Couriers) $9.99" at bounding box center [112, 362] width 12 height 27
radio input "true"
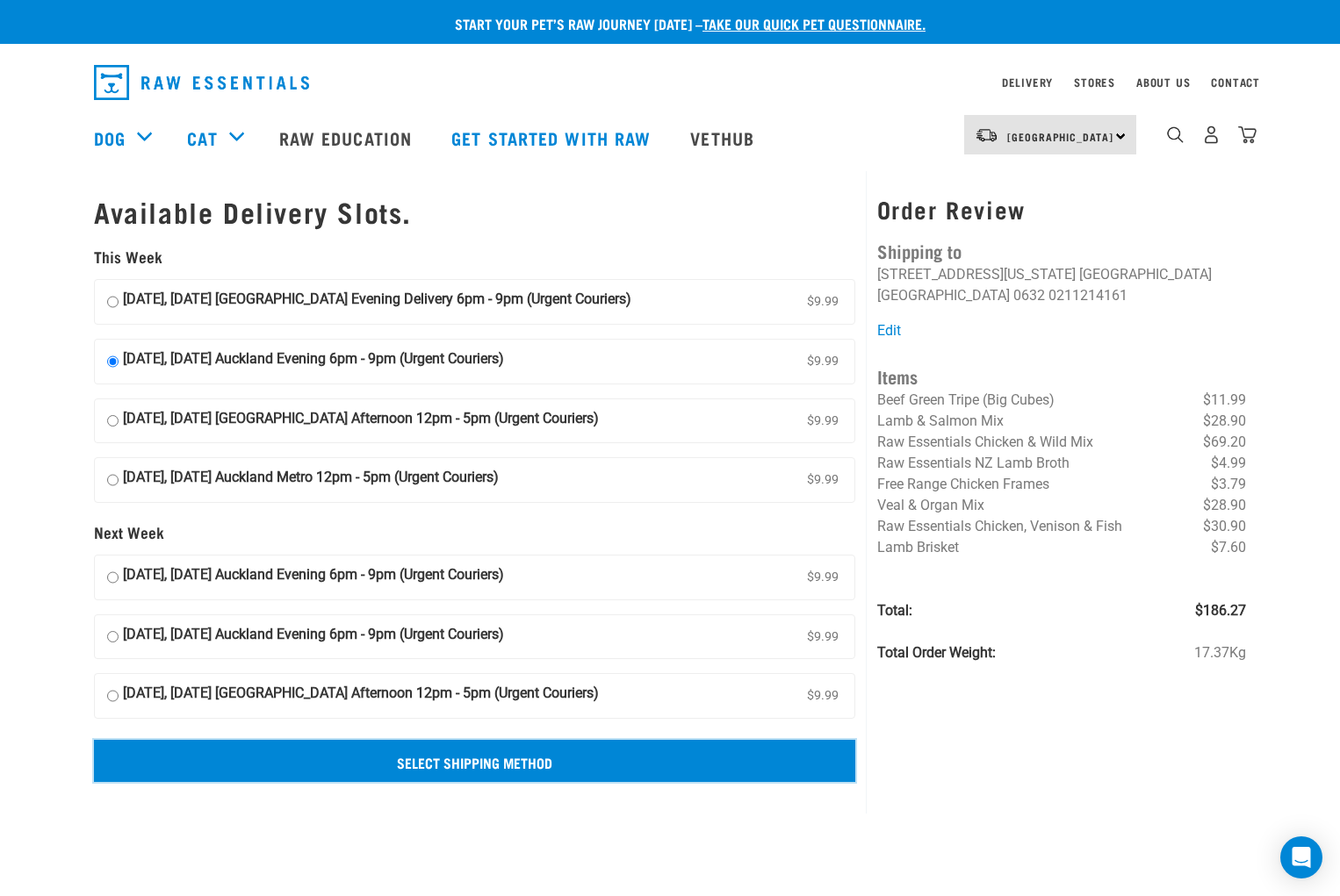
click at [519, 761] on input "Select Shipping Method" at bounding box center [474, 761] width 761 height 42
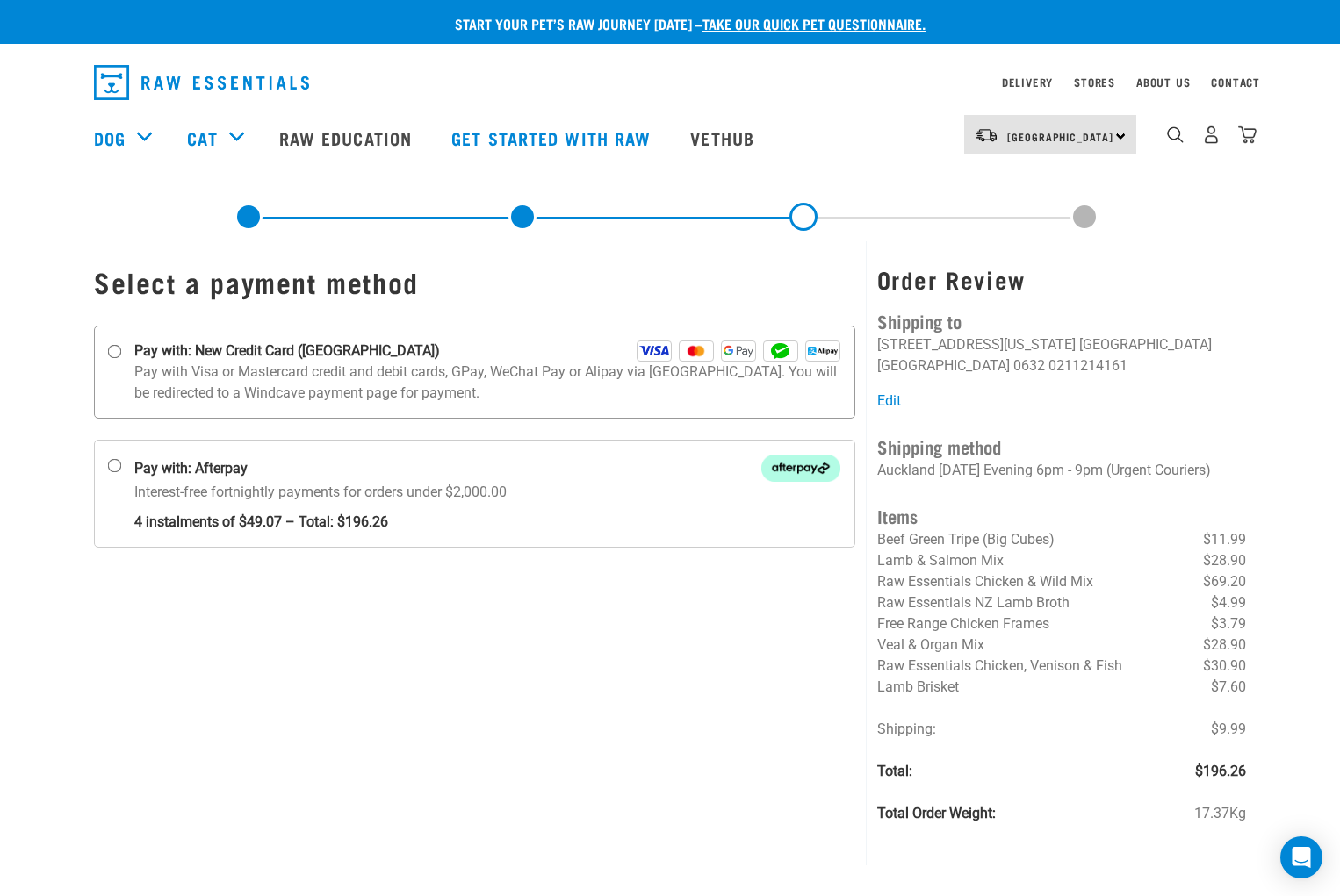
click at [113, 349] on input "Pay with: New Credit Card ([GEOGRAPHIC_DATA])" at bounding box center [115, 352] width 14 height 14
radio input "true"
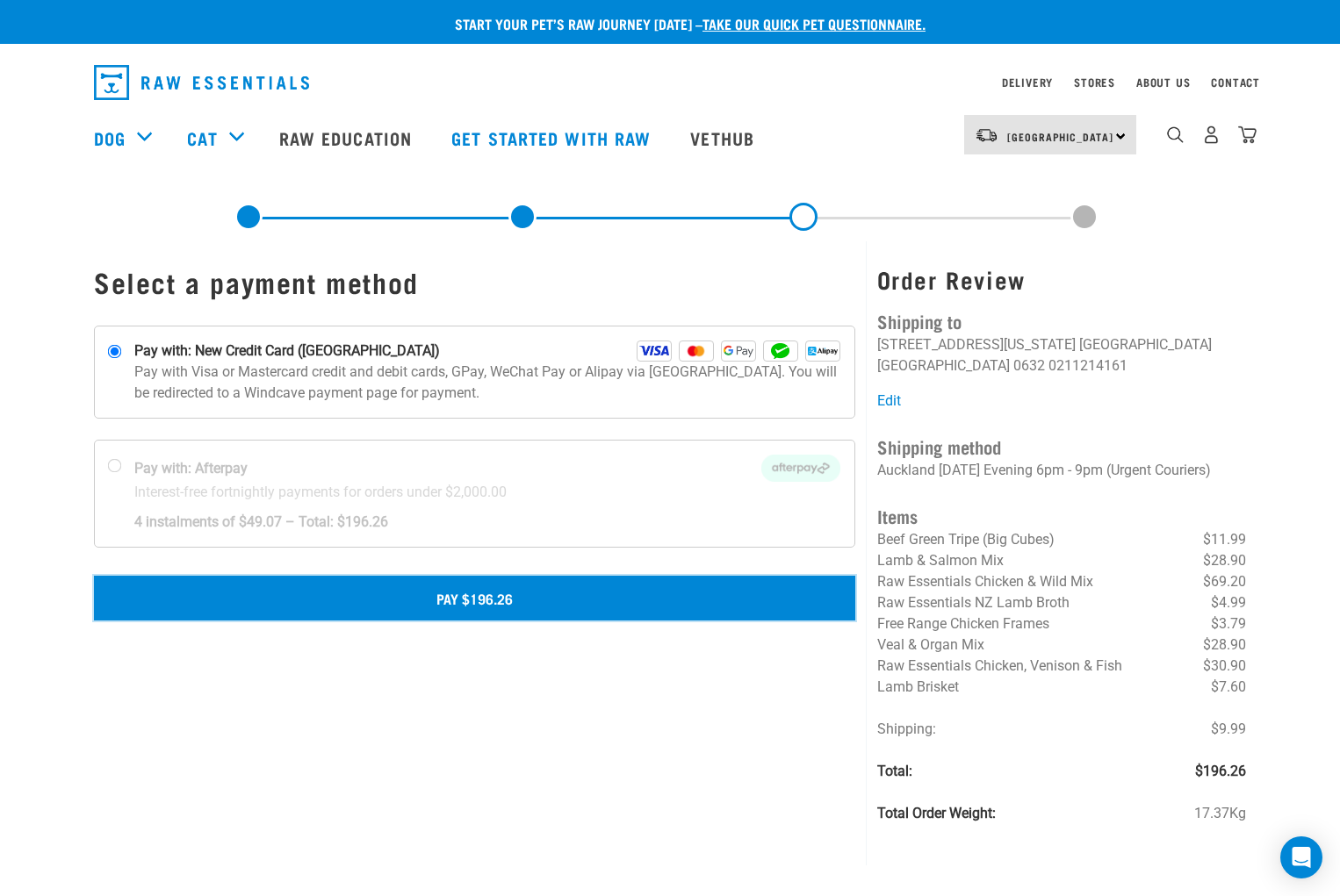
click at [477, 593] on button "Pay $196.26" at bounding box center [474, 597] width 761 height 44
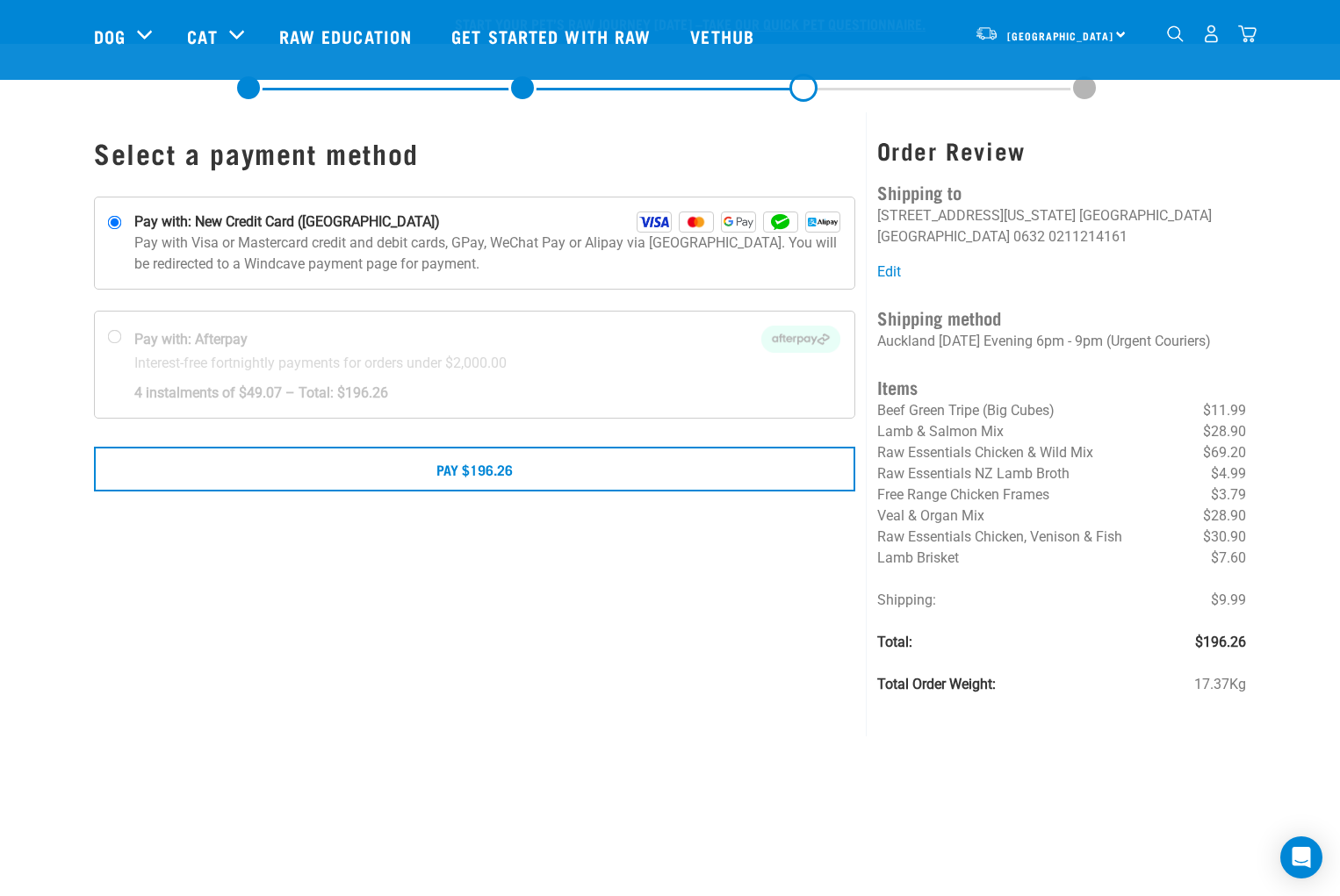
scroll to position [175, 0]
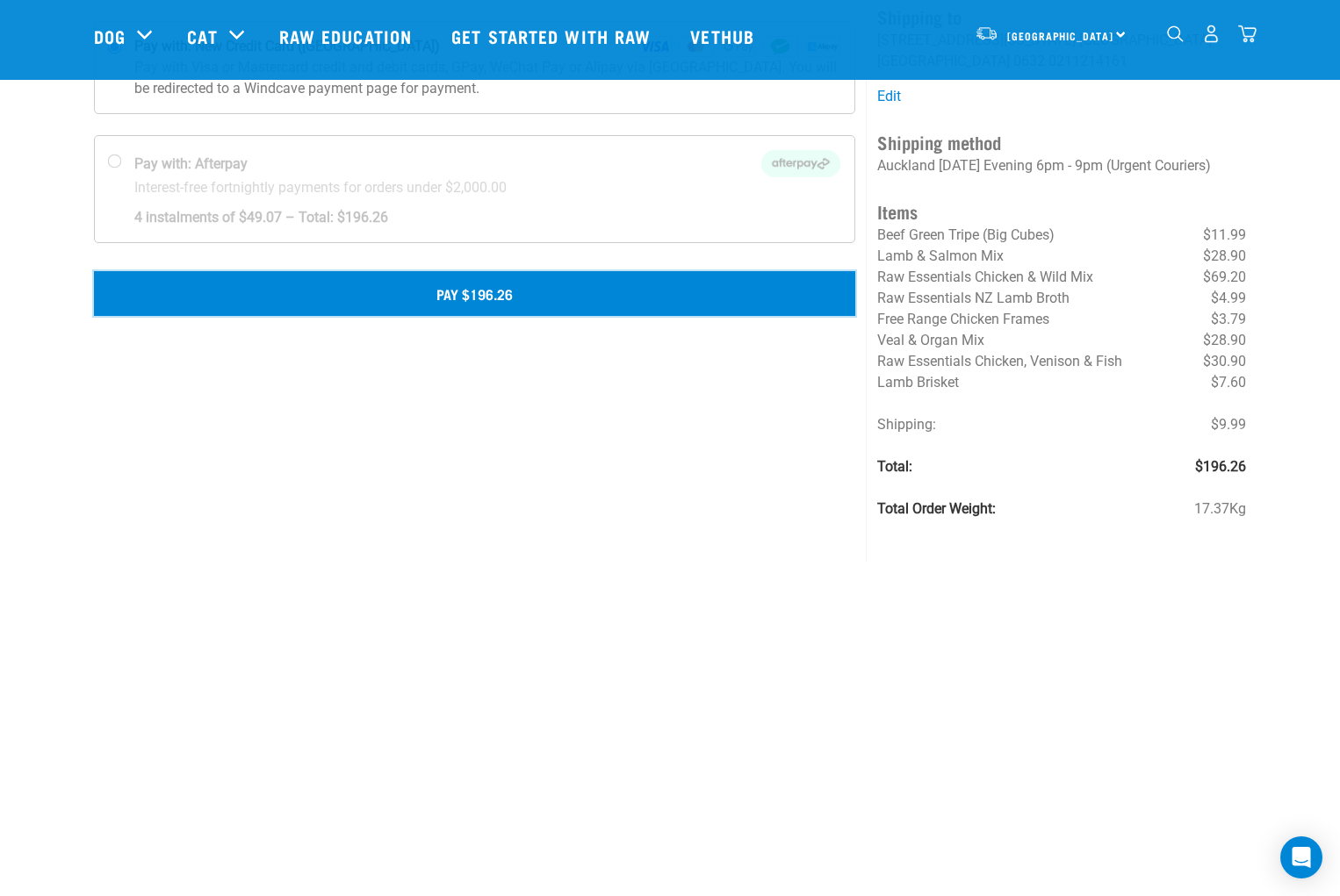
drag, startPoint x: 496, startPoint y: 307, endPoint x: 507, endPoint y: 304, distance: 11.4
click at [507, 304] on button "Pay $196.26" at bounding box center [474, 293] width 761 height 44
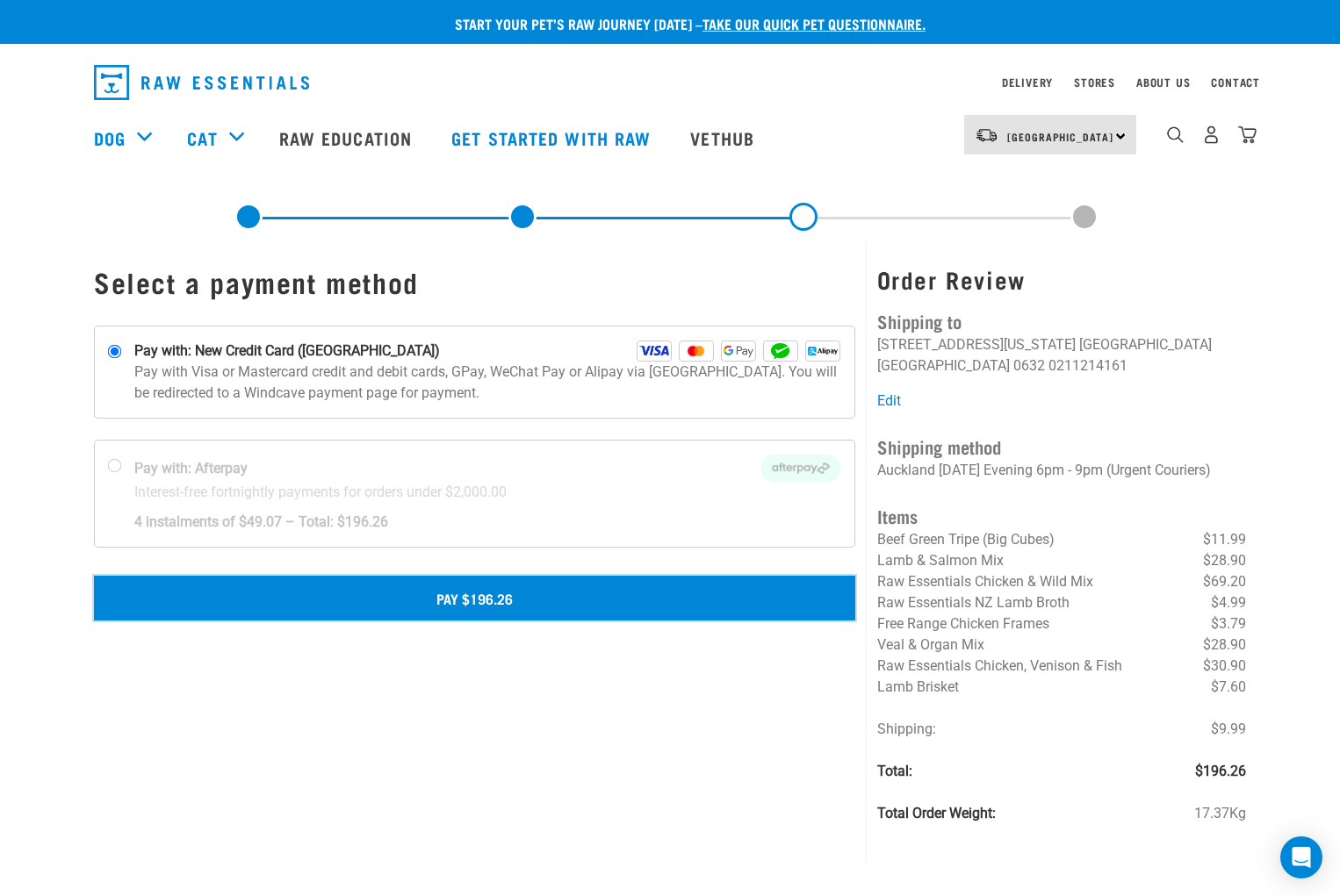
click at [494, 601] on button "Pay $196.26" at bounding box center [474, 597] width 761 height 44
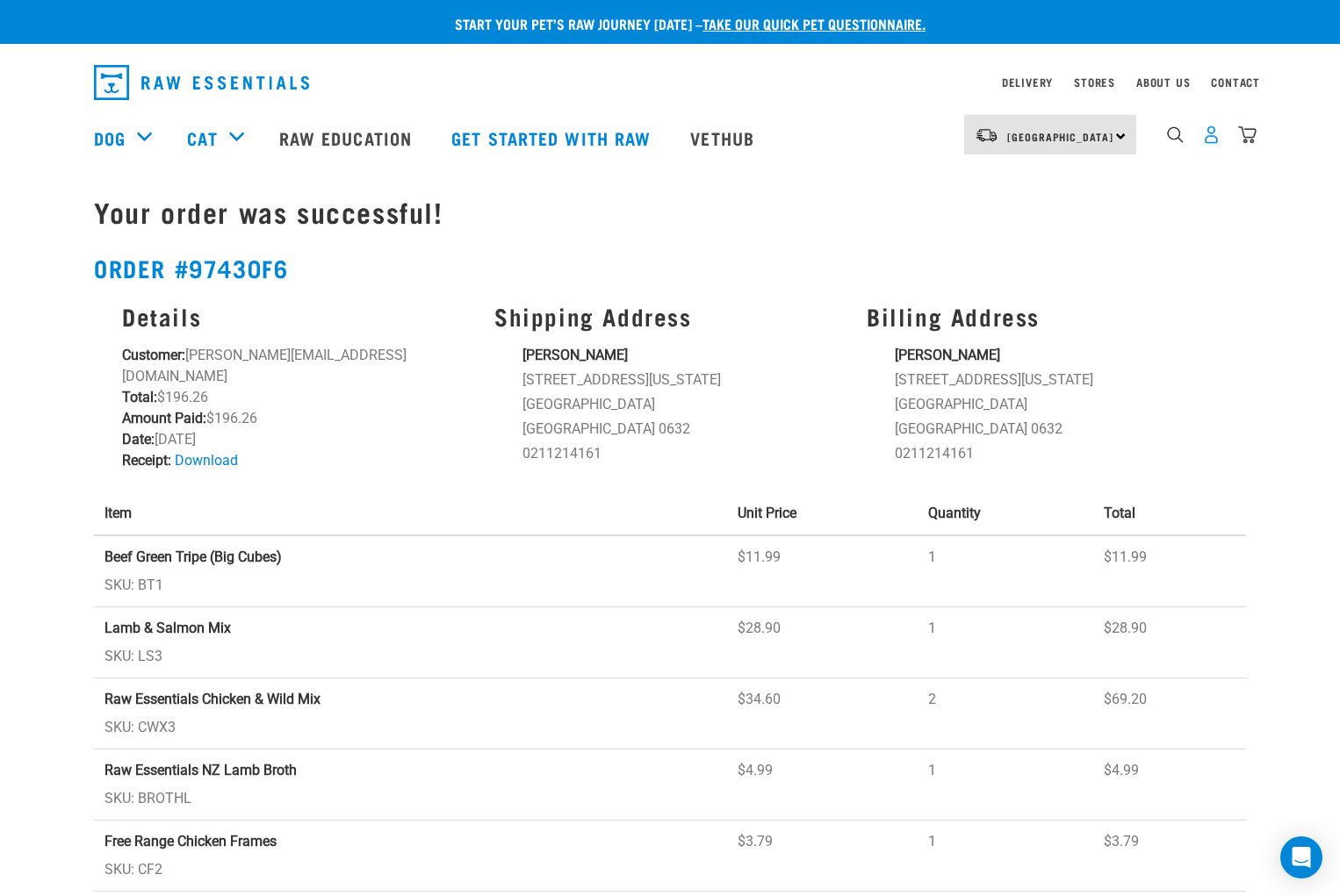
click at [1211, 142] on img "dropdown navigation" at bounding box center [1211, 134] width 19 height 19
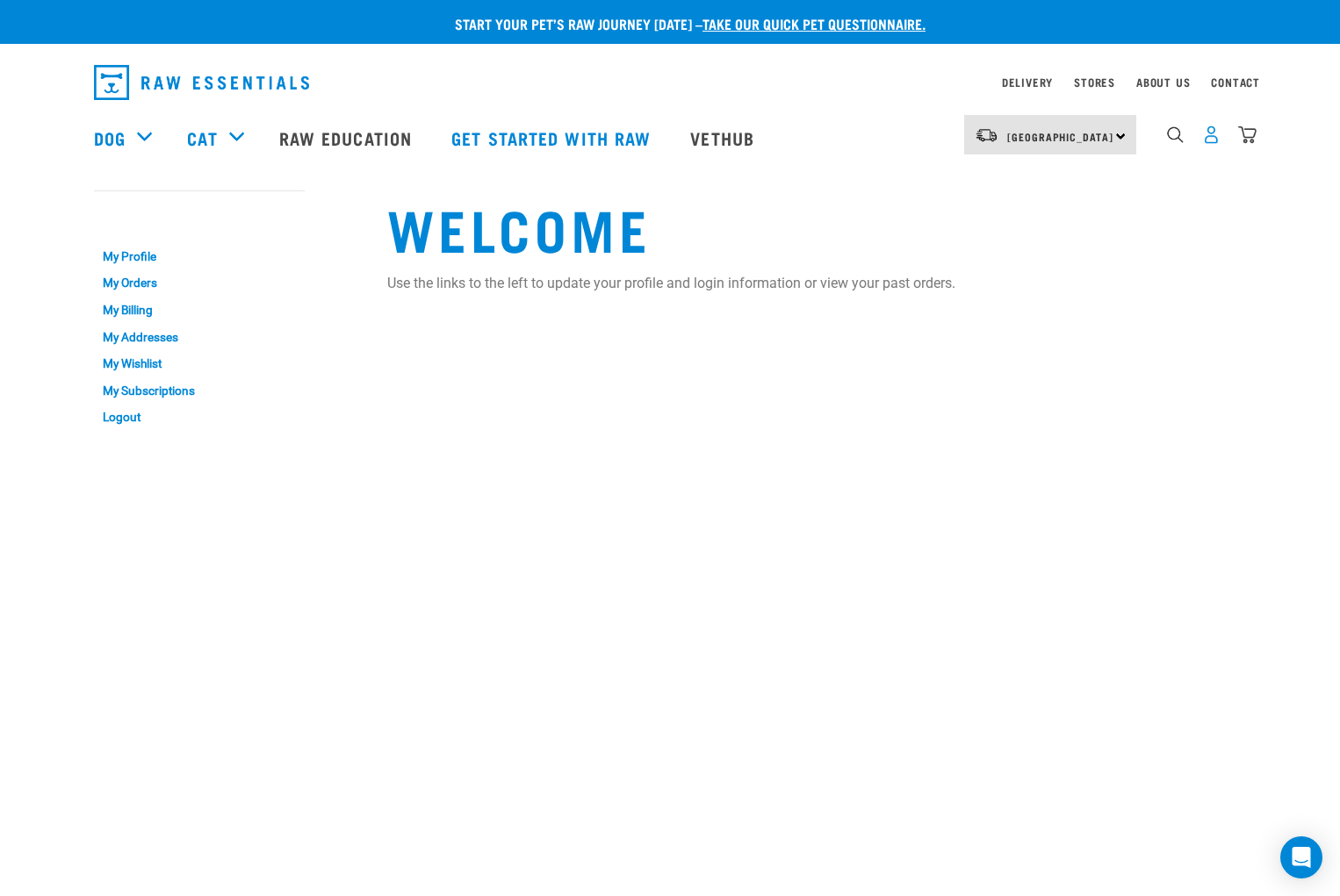
click at [1206, 135] on img "dropdown navigation" at bounding box center [1211, 134] width 19 height 19
click at [125, 423] on link "Logout" at bounding box center [199, 417] width 211 height 28
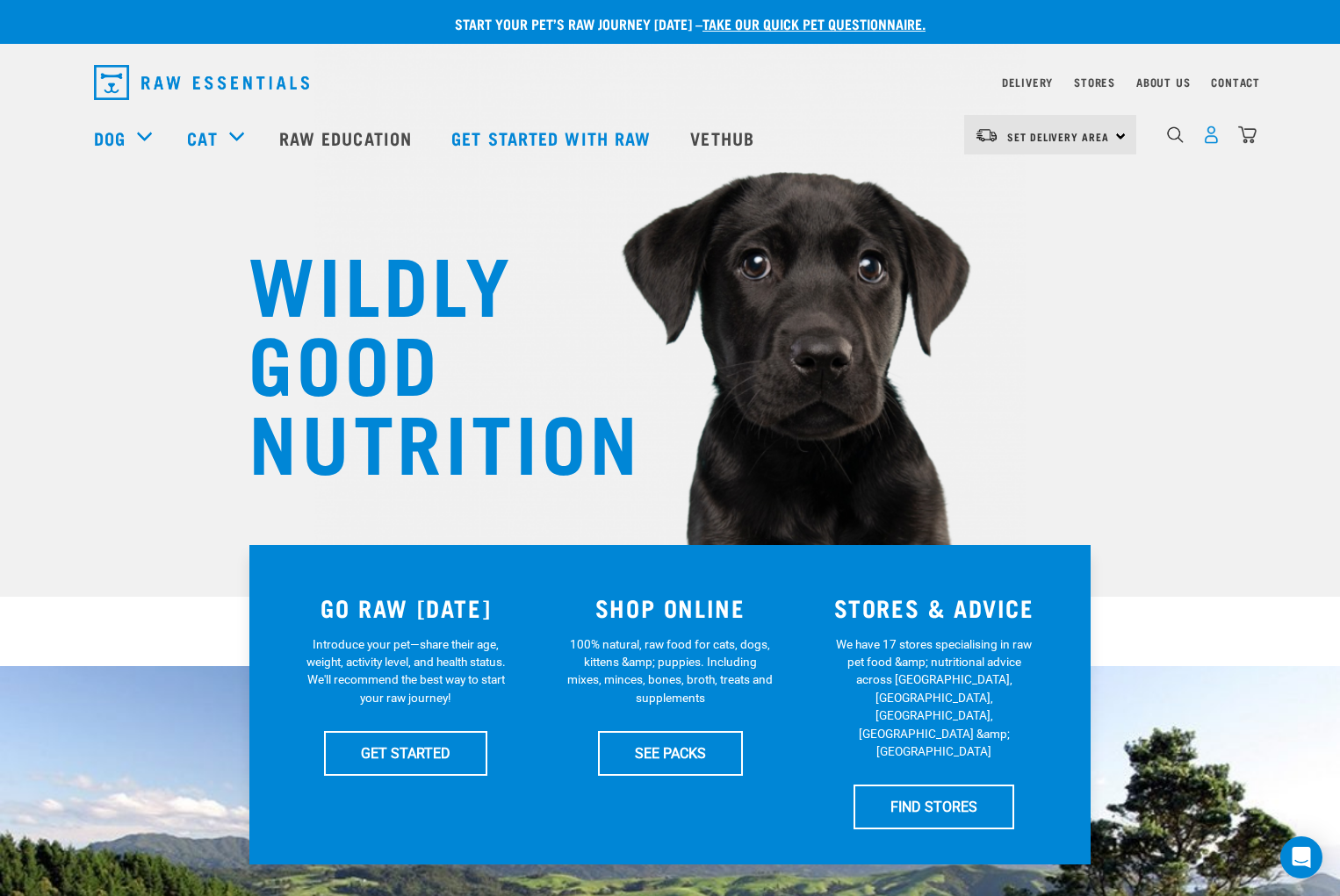
click at [1209, 144] on img "dropdown navigation" at bounding box center [1211, 134] width 19 height 19
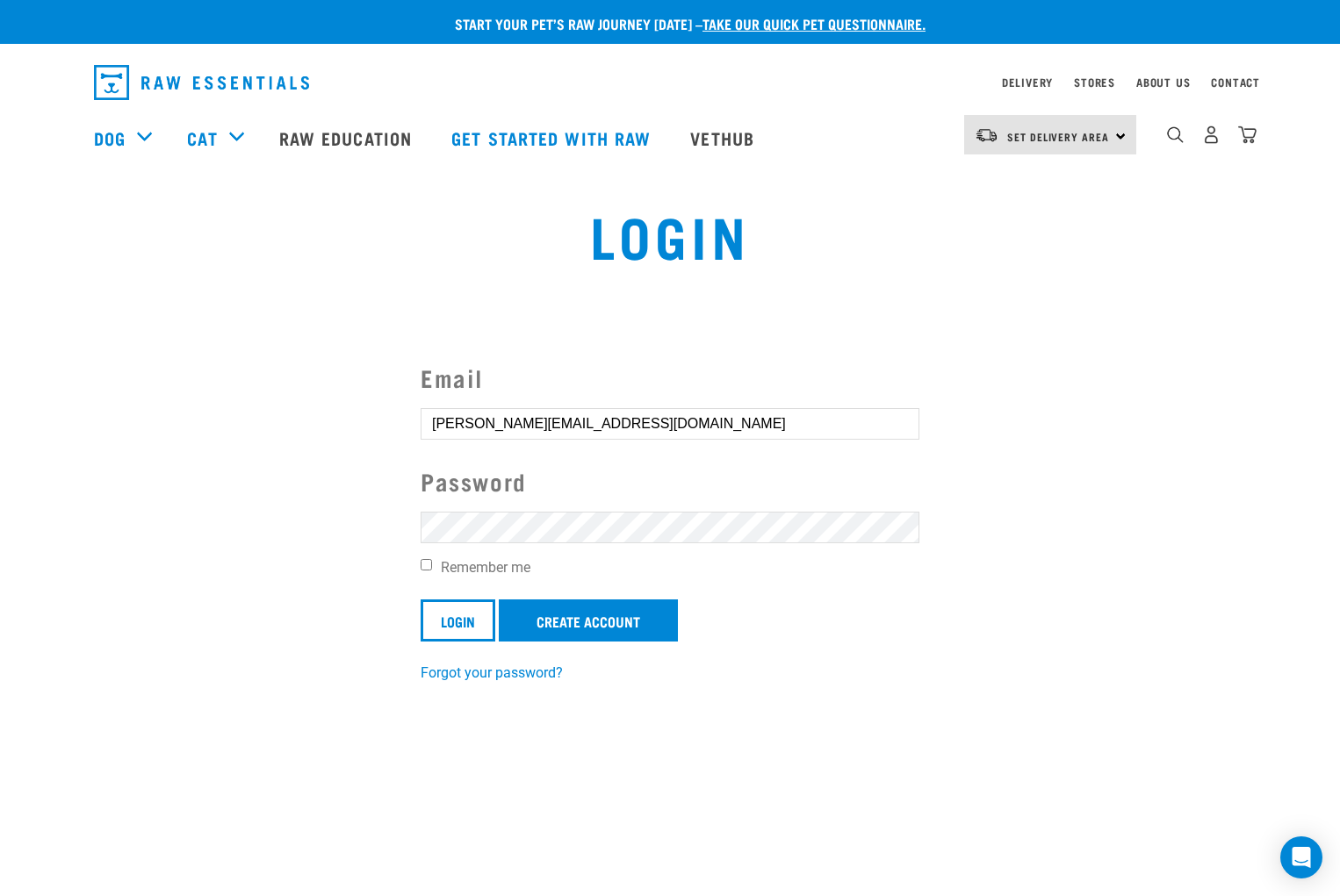
drag, startPoint x: 576, startPoint y: 424, endPoint x: 152, endPoint y: 418, distance: 424.0
click at [152, 418] on section "Email [PERSON_NAME][EMAIL_ADDRESS][DOMAIN_NAME] Password Remember me Login Crea…" at bounding box center [670, 510] width 1340 height 390
click at [1127, 481] on section "Email Password Remember me Login Create Account Forgot your password?" at bounding box center [670, 510] width 1340 height 390
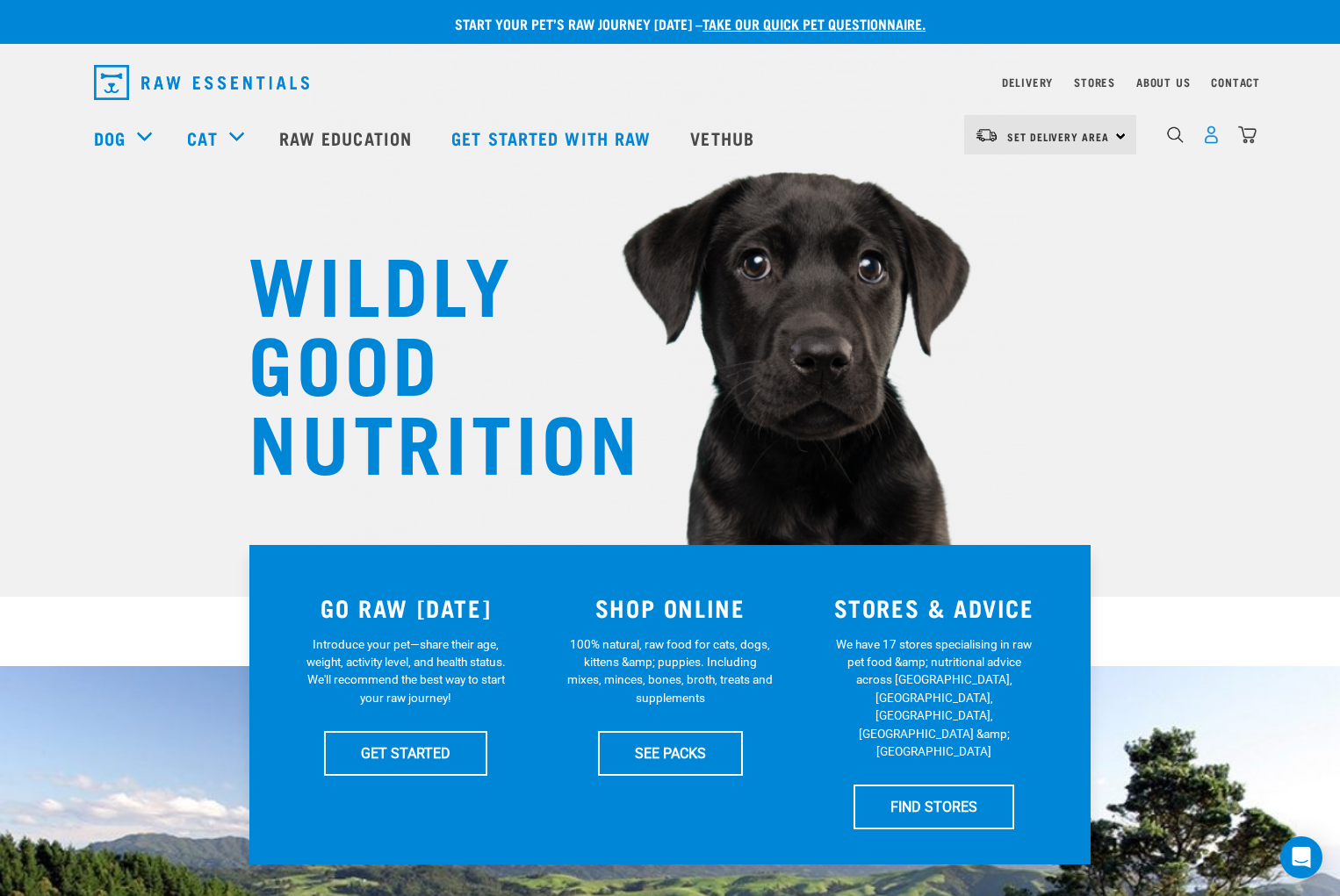
click at [1208, 140] on img "dropdown navigation" at bounding box center [1211, 134] width 19 height 19
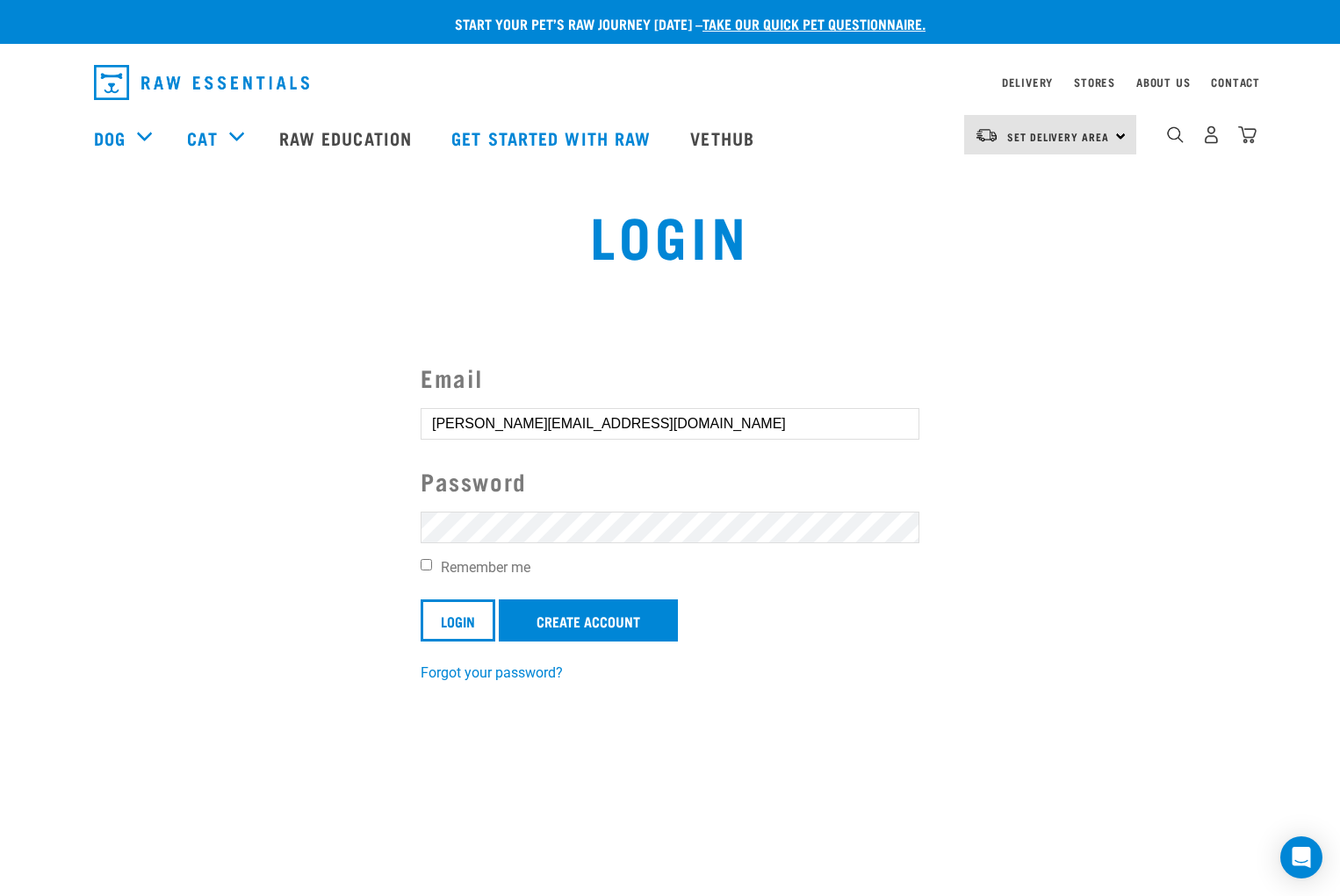
click at [614, 422] on input "[PERSON_NAME][EMAIL_ADDRESS][DOMAIN_NAME]" at bounding box center [670, 424] width 498 height 32
